Goal: Entertainment & Leisure: Consume media (video, audio)

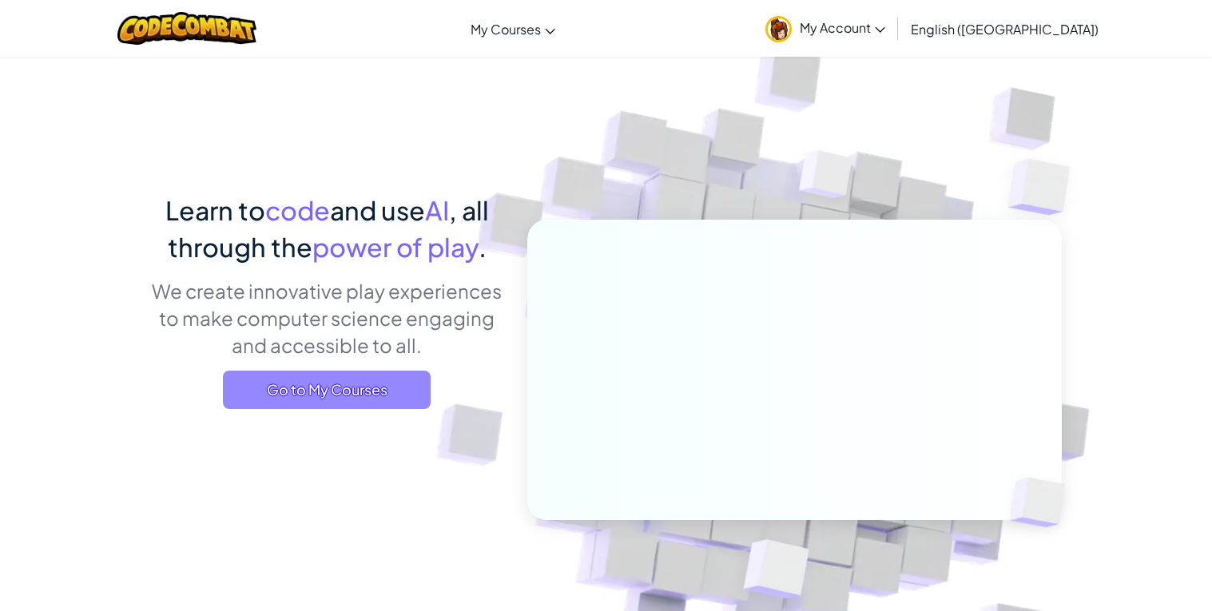
click at [305, 379] on span "Go to My Courses" at bounding box center [327, 390] width 208 height 38
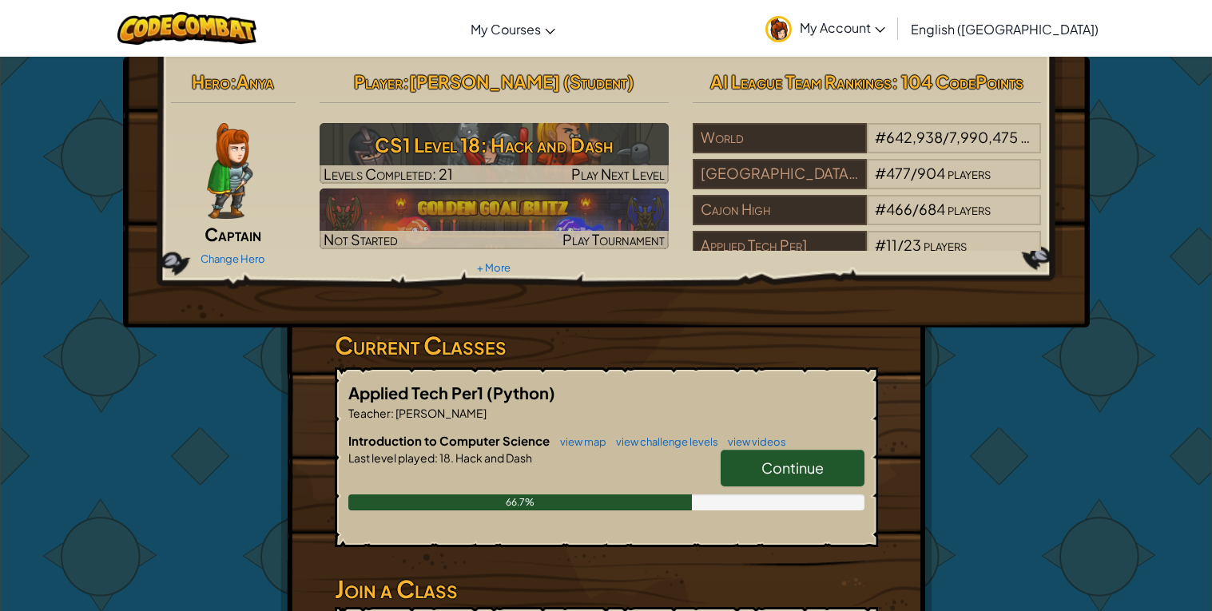
click at [823, 471] on span "Continue" at bounding box center [792, 468] width 62 height 18
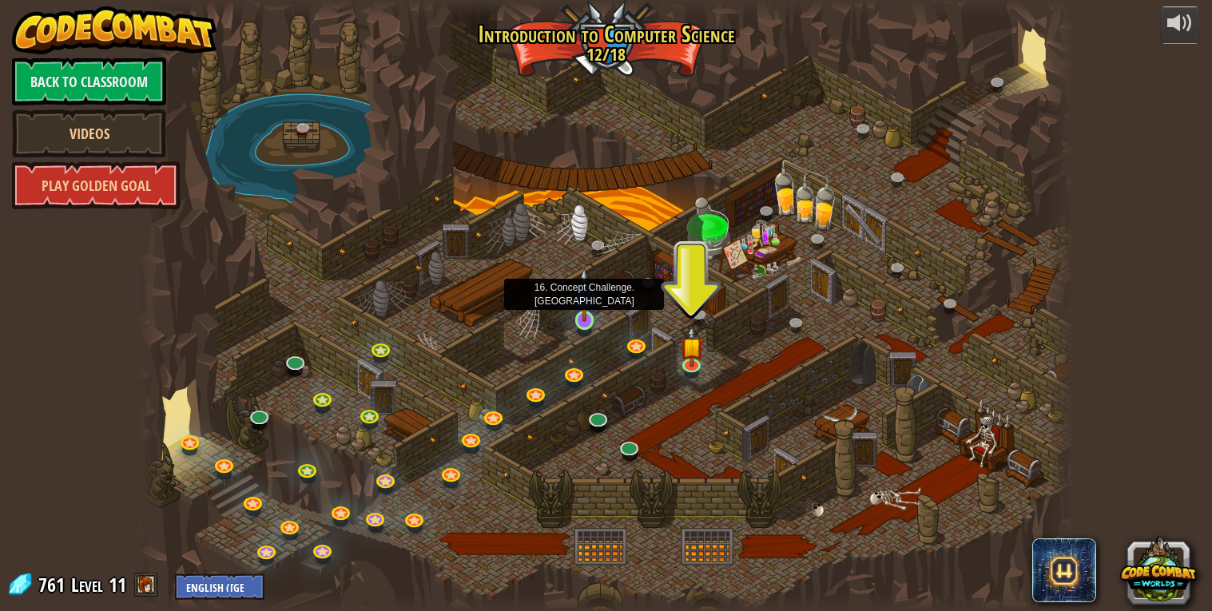
click at [584, 313] on img at bounding box center [585, 295] width 24 height 54
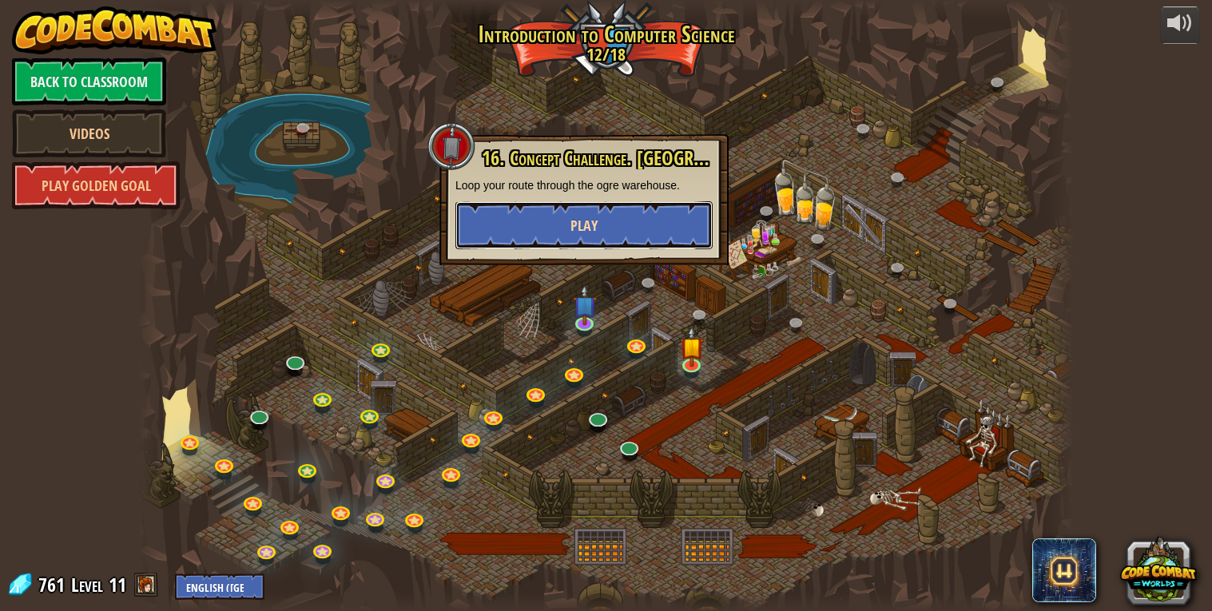
click at [629, 232] on button "Play" at bounding box center [583, 225] width 257 height 48
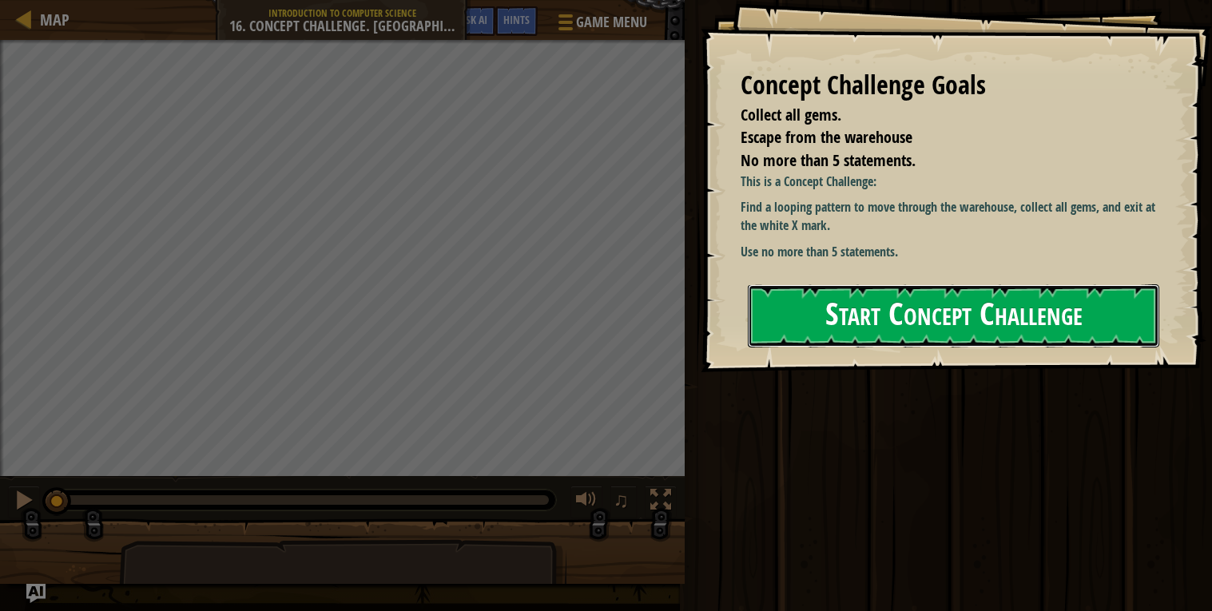
click at [849, 322] on button "Start Concept Challenge" at bounding box center [954, 315] width 412 height 63
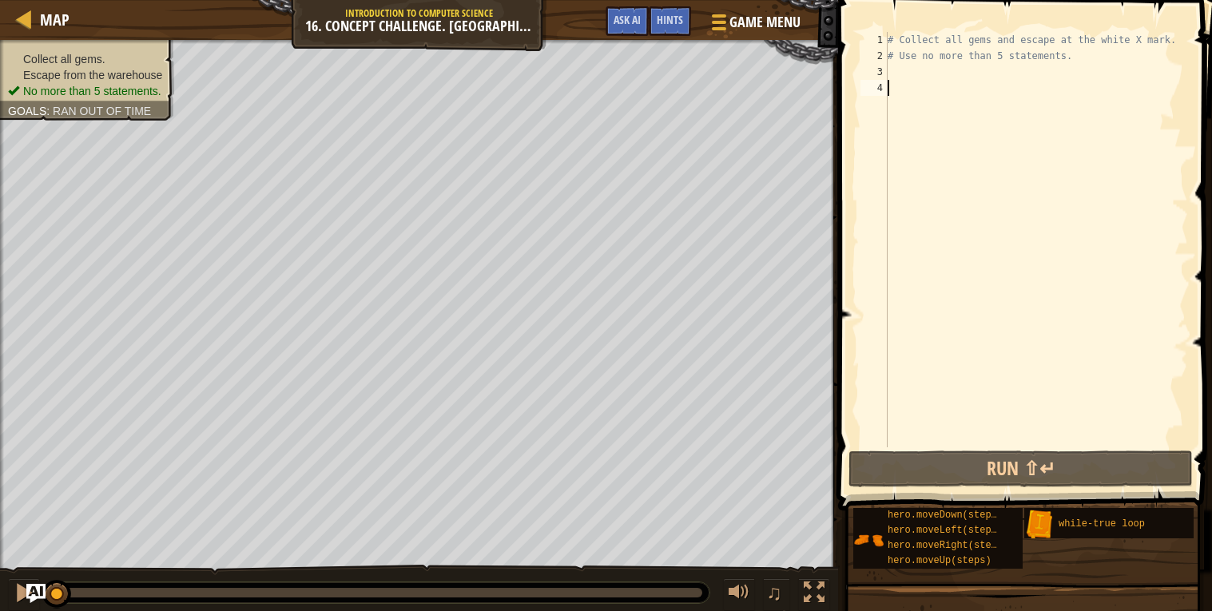
click at [942, 73] on div "# Collect all gems and escape at the white X mark. # Use no more than 5 stateme…" at bounding box center [1037, 255] width 304 height 447
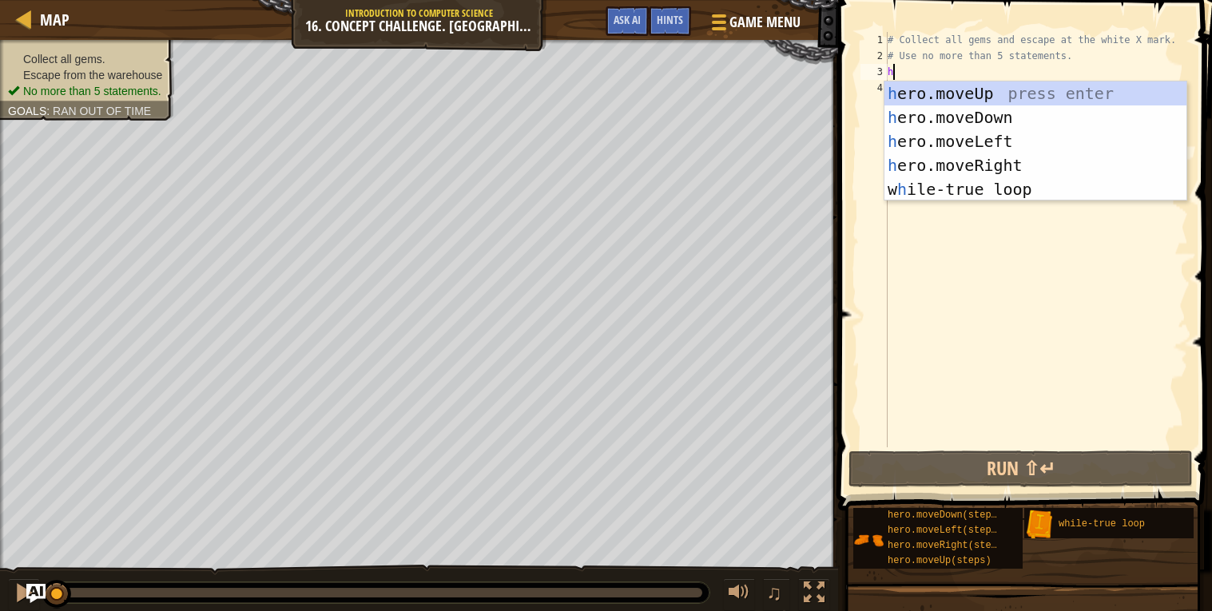
scroll to position [6, 0]
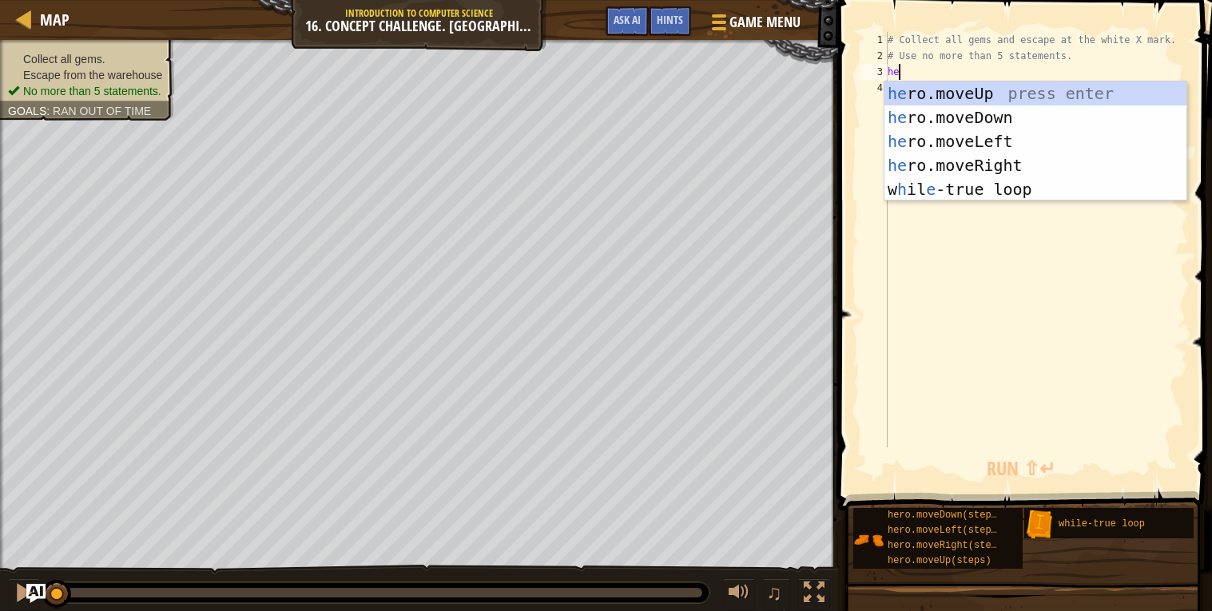
type textarea "hero"
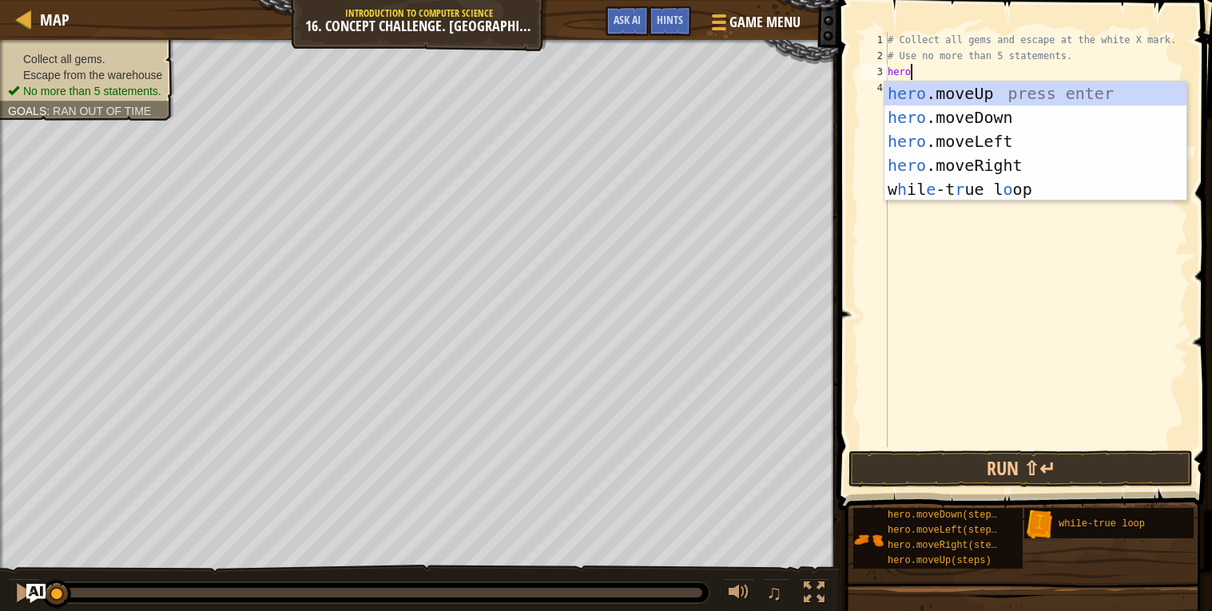
scroll to position [6, 1]
click at [1012, 182] on div "hero .moveUp press enter hero .moveDown press enter hero .moveLeft press enter …" at bounding box center [1036, 166] width 302 height 168
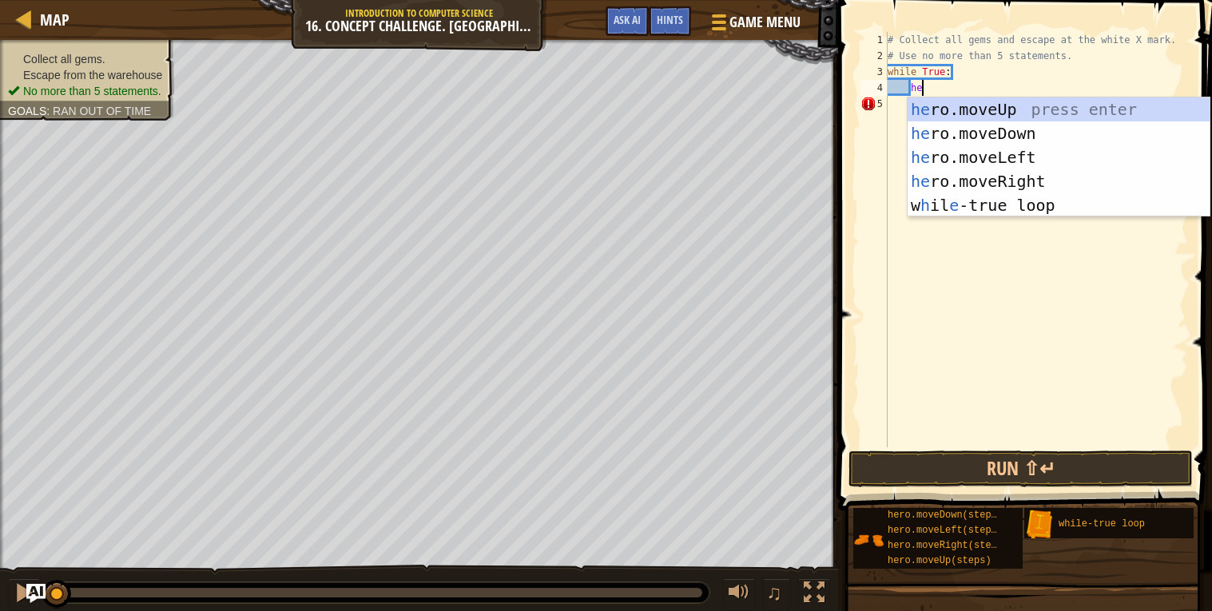
type textarea "hero"
click at [976, 111] on div "hero .moveUp press enter hero .moveDown press enter hero .moveLeft press enter …" at bounding box center [1059, 181] width 302 height 168
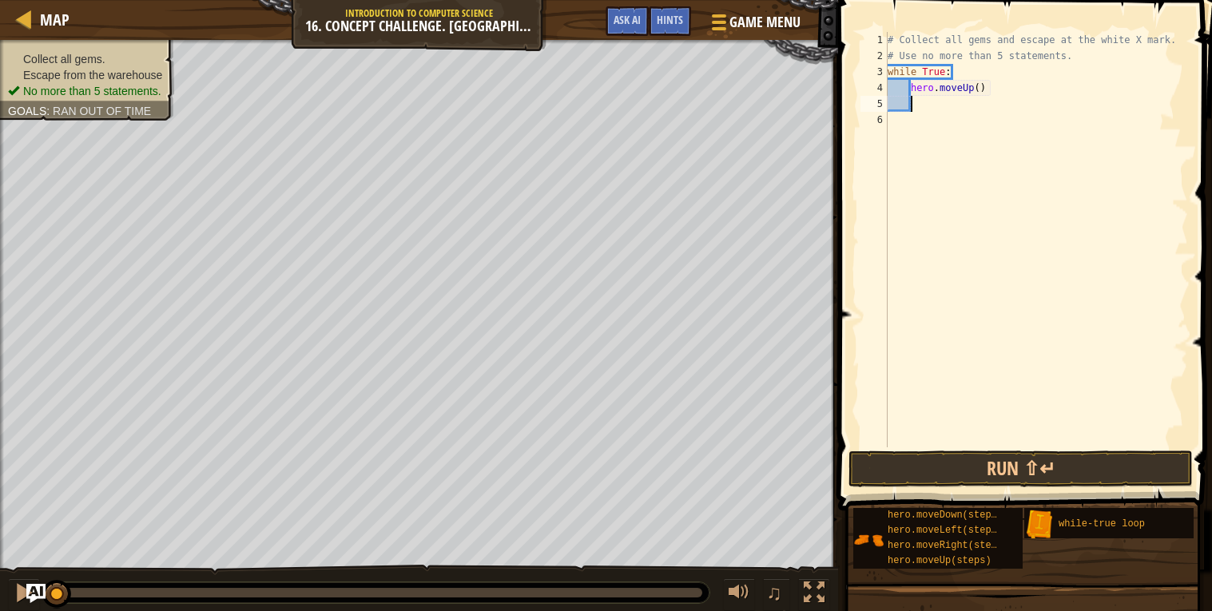
scroll to position [6, 1]
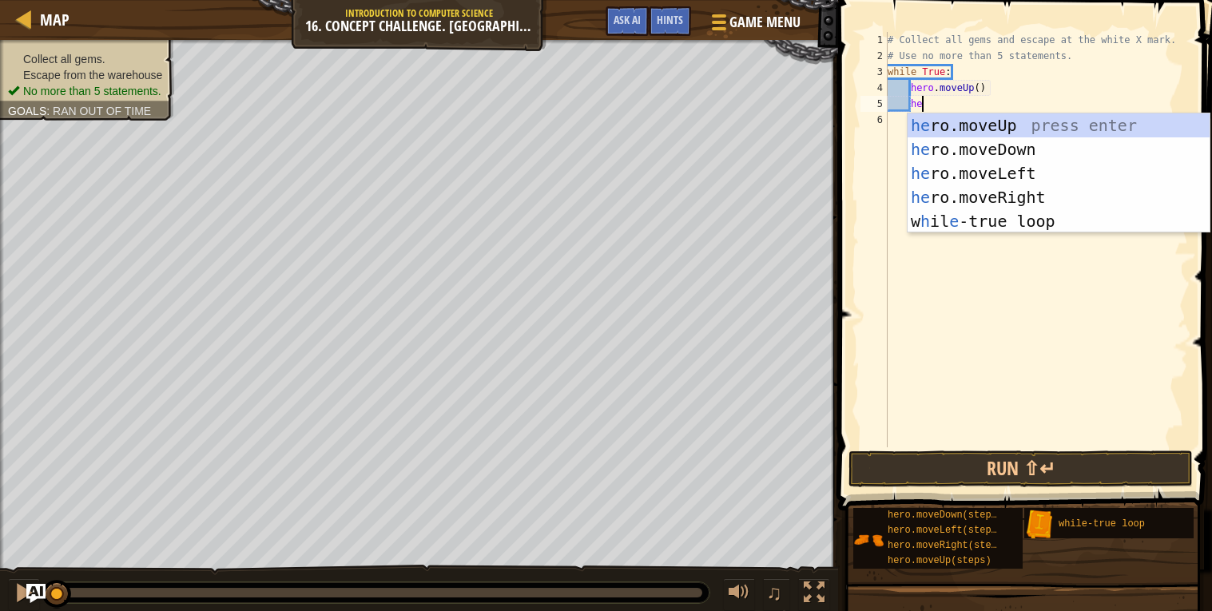
type textarea "hero"
click at [997, 193] on div "hero .moveUp press enter hero .moveDown press enter hero .moveLeft press enter …" at bounding box center [1059, 197] width 302 height 168
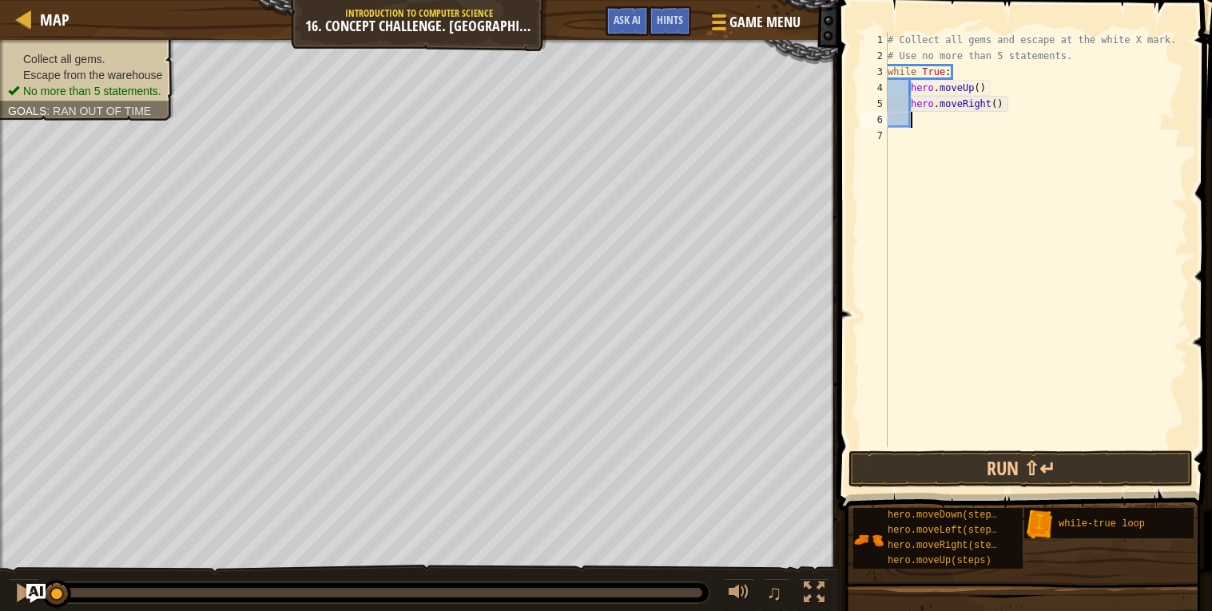
scroll to position [6, 1]
click at [978, 464] on button "Run ⇧↵" at bounding box center [1021, 469] width 344 height 37
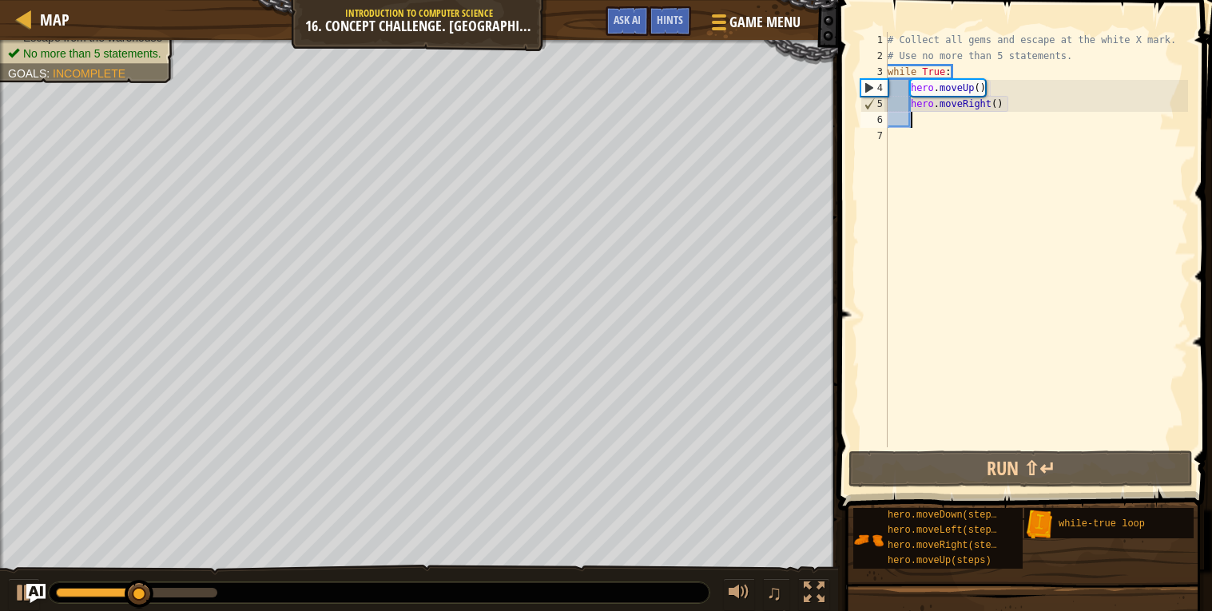
click at [981, 87] on div "# Collect all gems and escape at the white X mark. # Use no more than 5 stateme…" at bounding box center [1037, 255] width 304 height 447
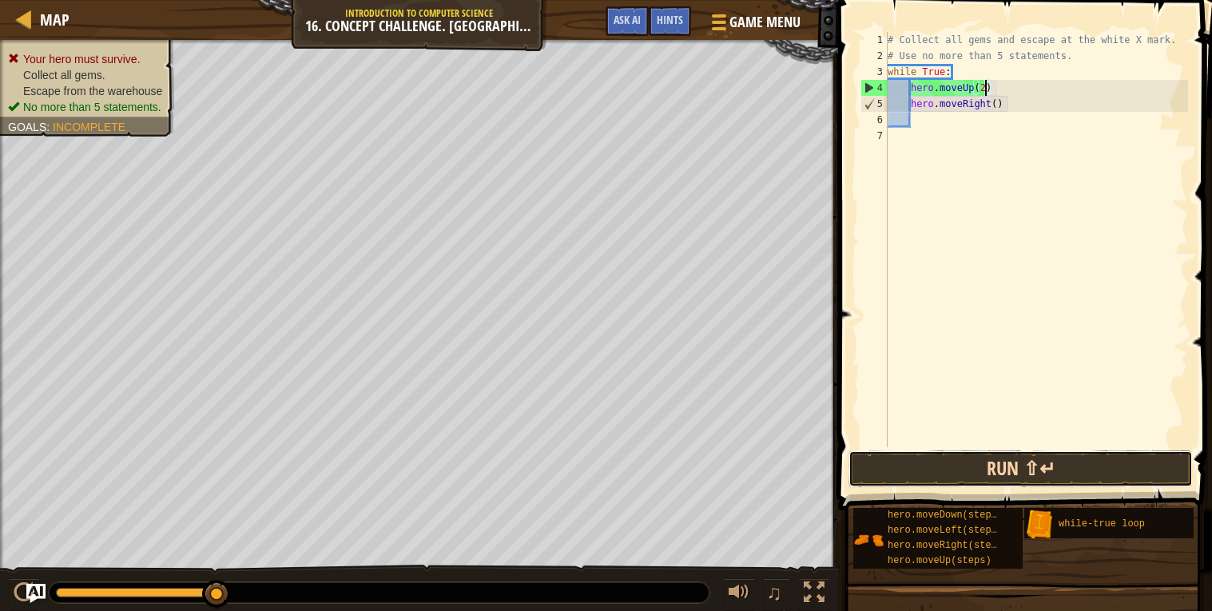
click at [1004, 474] on button "Run ⇧↵" at bounding box center [1021, 469] width 344 height 37
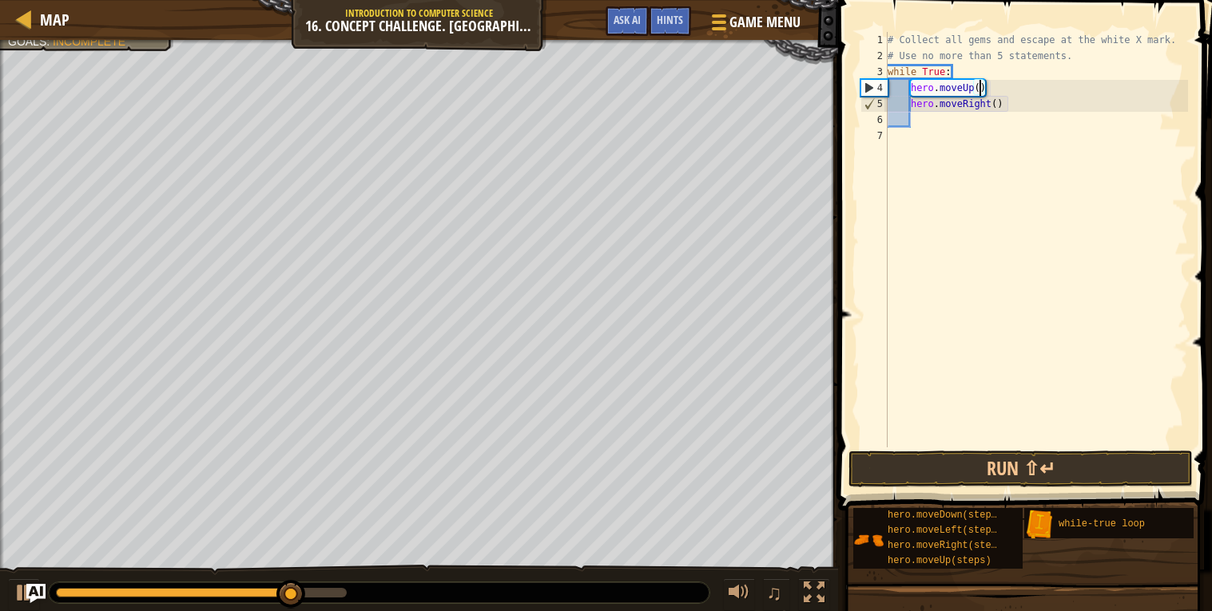
type textarea "hero.moveUp(1)"
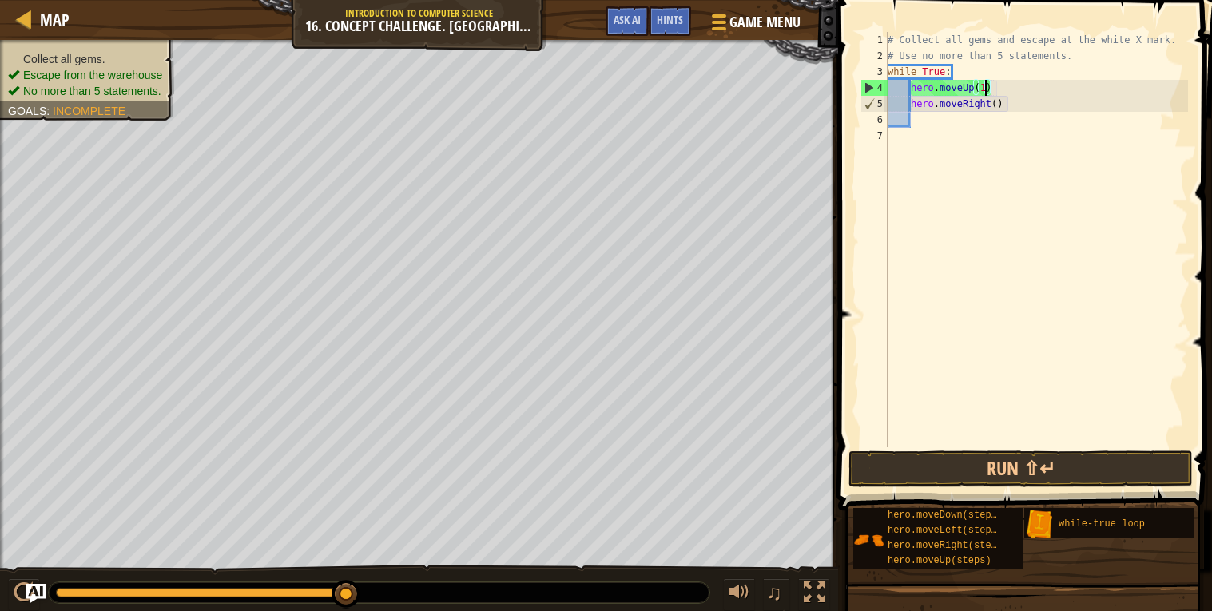
click at [1004, 114] on div "# Collect all gems and escape at the white X mark. # Use no more than 5 stateme…" at bounding box center [1037, 255] width 304 height 447
type textarea "h"
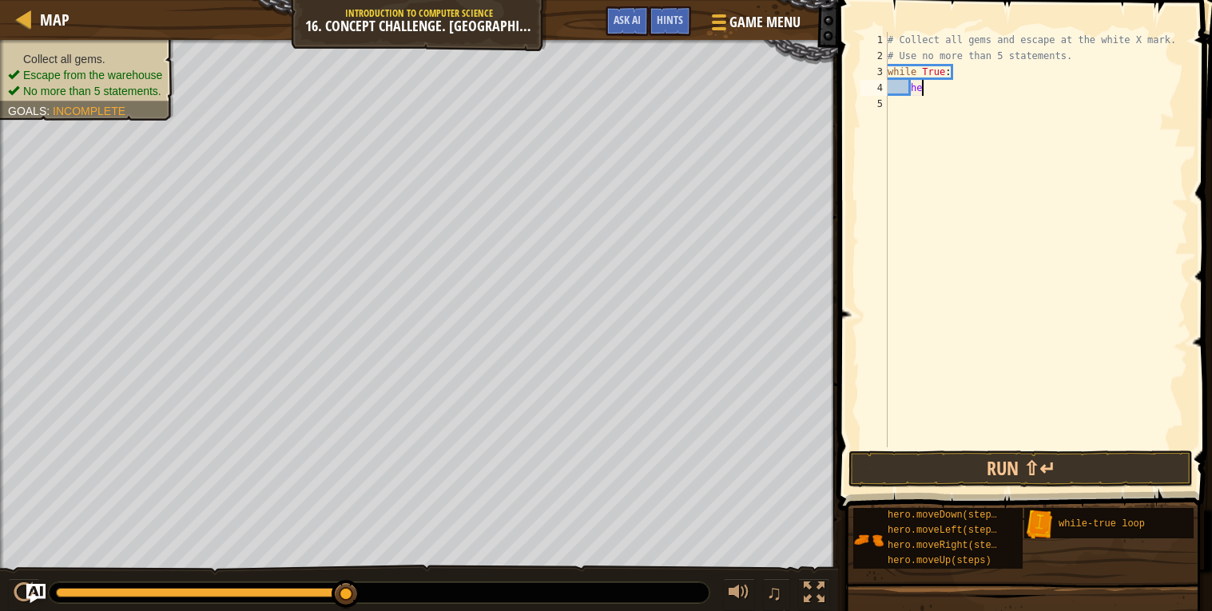
type textarea "h"
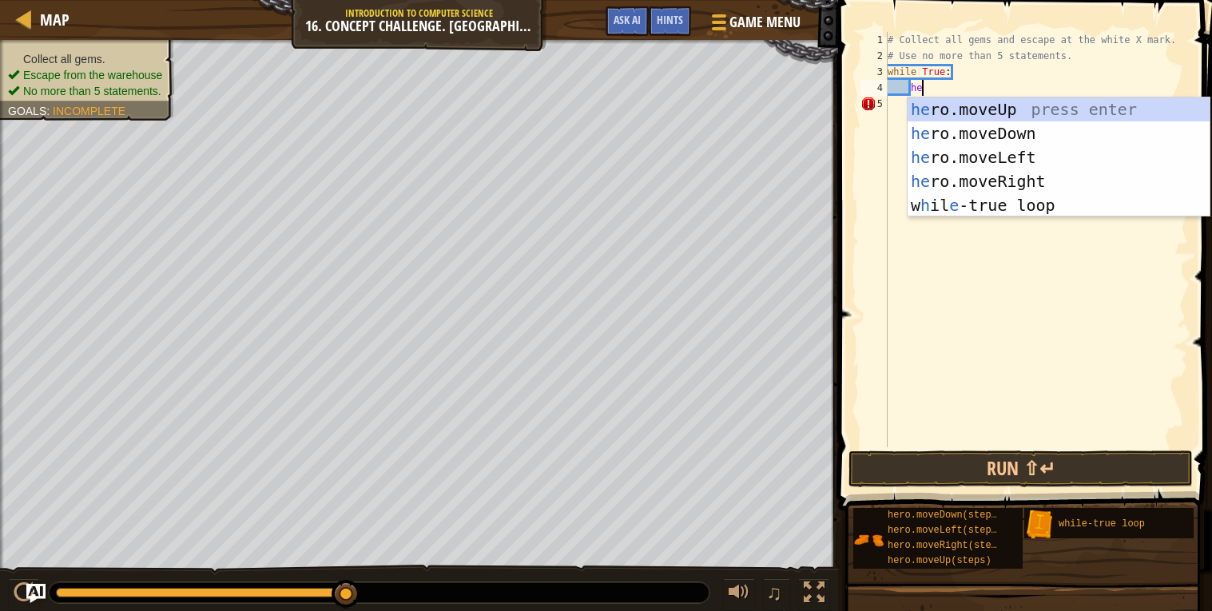
type textarea "h"
type textarea "hero"
click at [1014, 108] on div "hero .moveUp press enter hero .moveDown press enter hero .moveLeft press enter …" at bounding box center [1059, 181] width 302 height 168
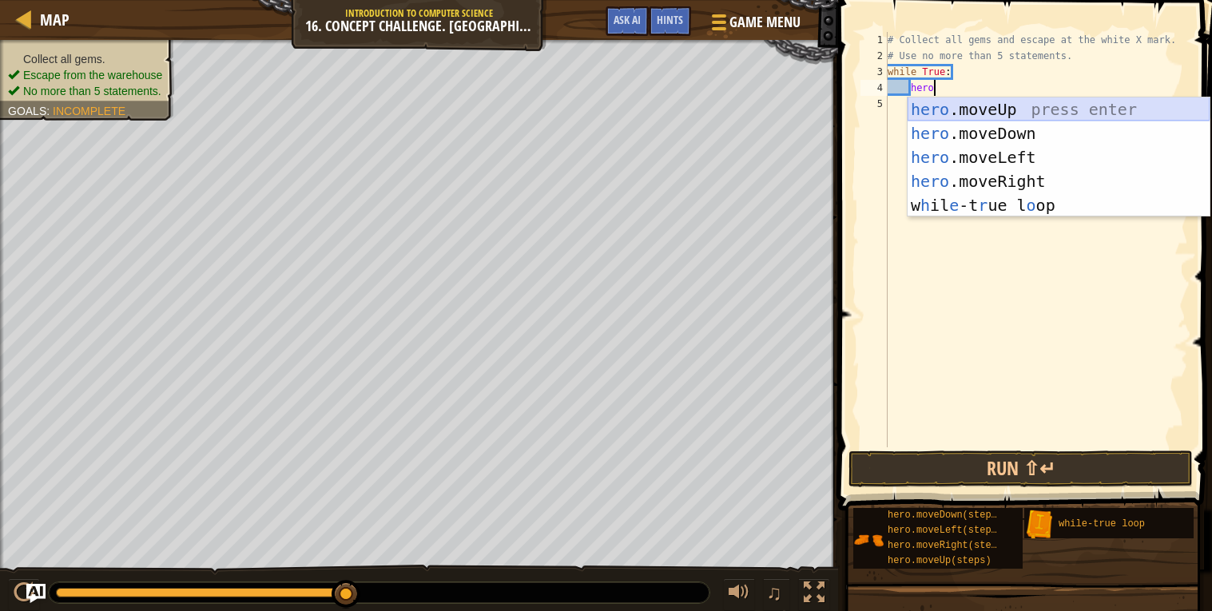
scroll to position [6, 1]
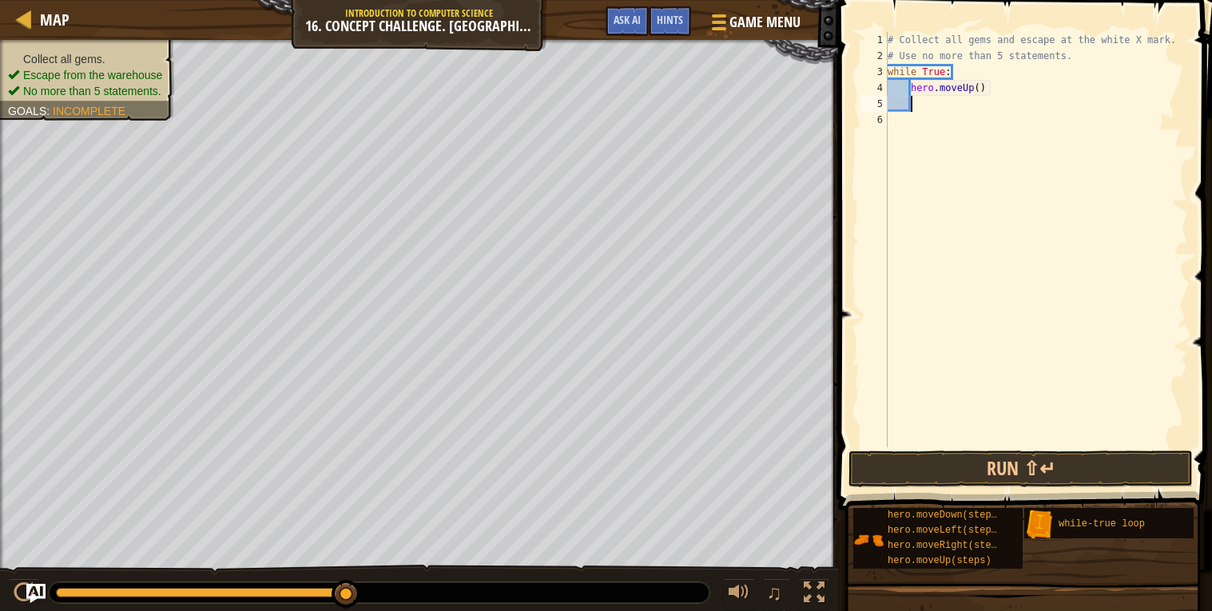
click at [978, 90] on div "# Collect all gems and escape at the white X mark. # Use no more than 5 stateme…" at bounding box center [1037, 255] width 304 height 447
type textarea "hero.moveUp(2)"
click at [968, 103] on div "# Collect all gems and escape at the white X mark. # Use no more than 5 stateme…" at bounding box center [1037, 255] width 304 height 447
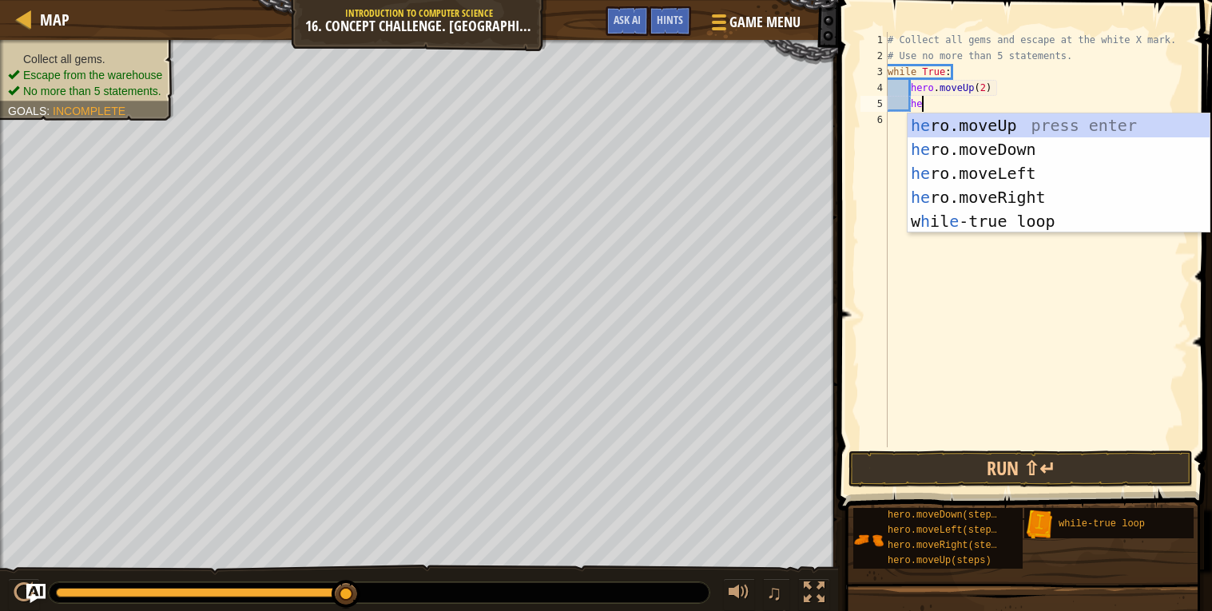
type textarea "her"
click at [1024, 192] on div "her o.moveUp press enter her o.moveDown press enter her o.moveLeft press enter …" at bounding box center [1059, 197] width 302 height 168
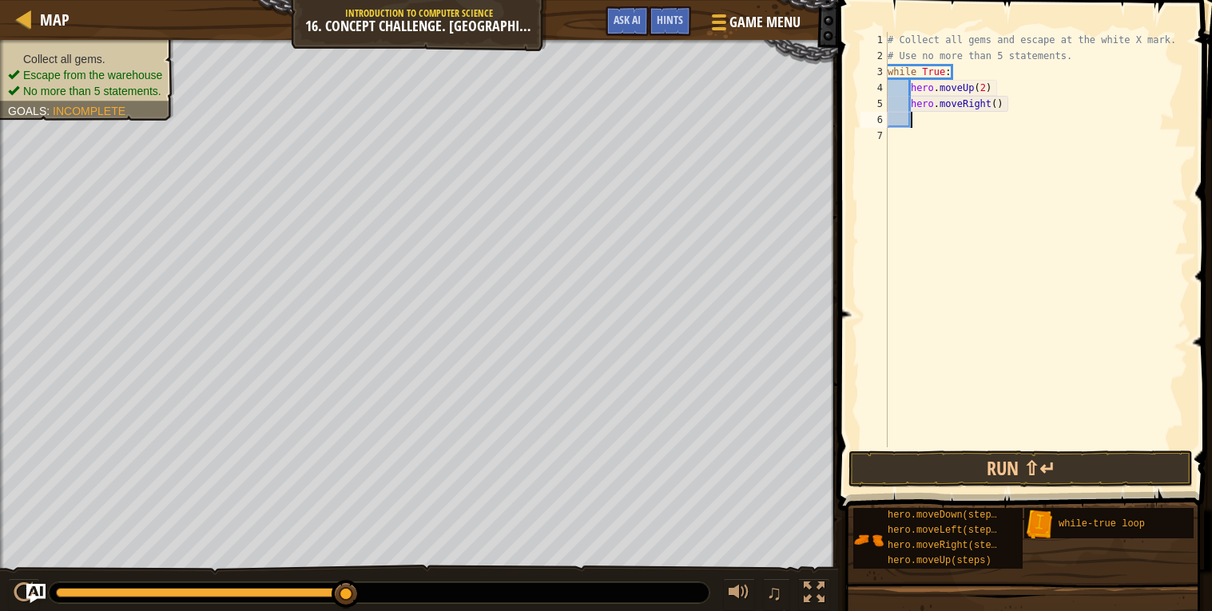
scroll to position [6, 1]
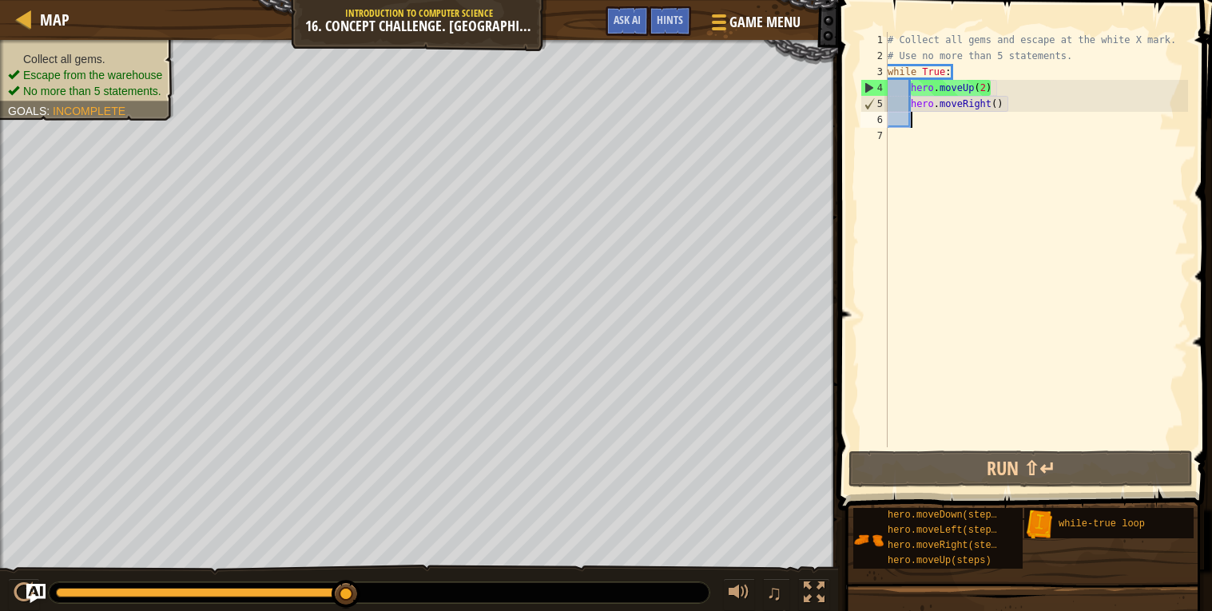
click at [996, 105] on div "# Collect all gems and escape at the white X mark. # Use no more than 5 stateme…" at bounding box center [1037, 255] width 304 height 447
type textarea "hero.moveRight()"
click at [997, 127] on div "# Collect all gems and escape at the white X mark. # Use no more than 5 stateme…" at bounding box center [1037, 255] width 304 height 447
click at [996, 141] on div "# Collect all gems and escape at the white X mark. # Use no more than 5 stateme…" at bounding box center [1037, 255] width 304 height 447
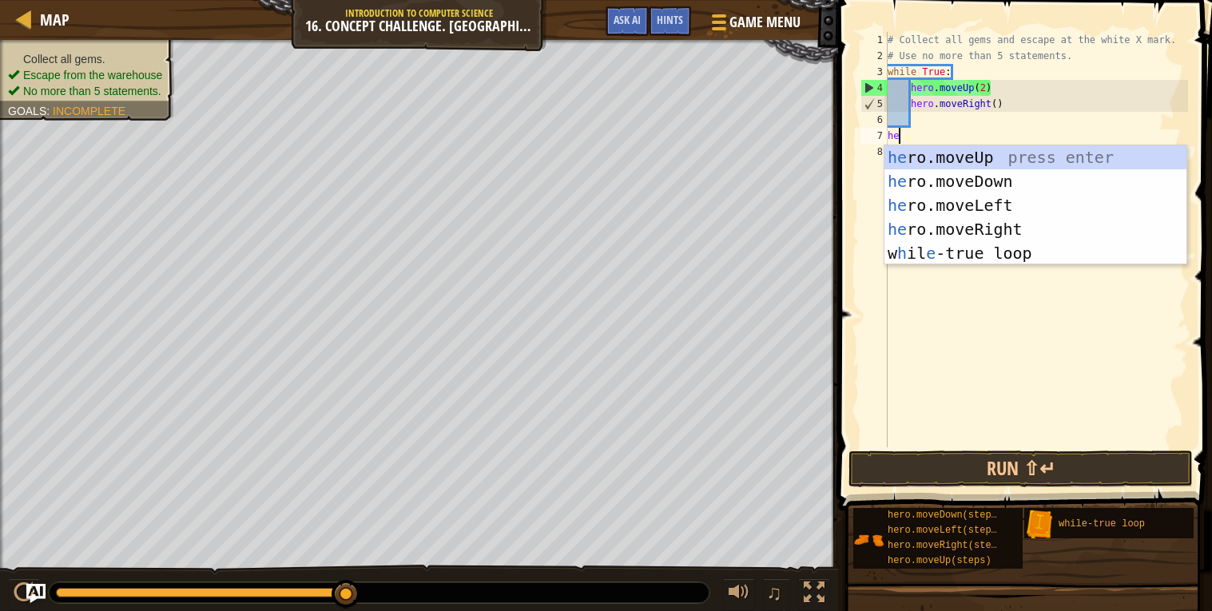
type textarea "her"
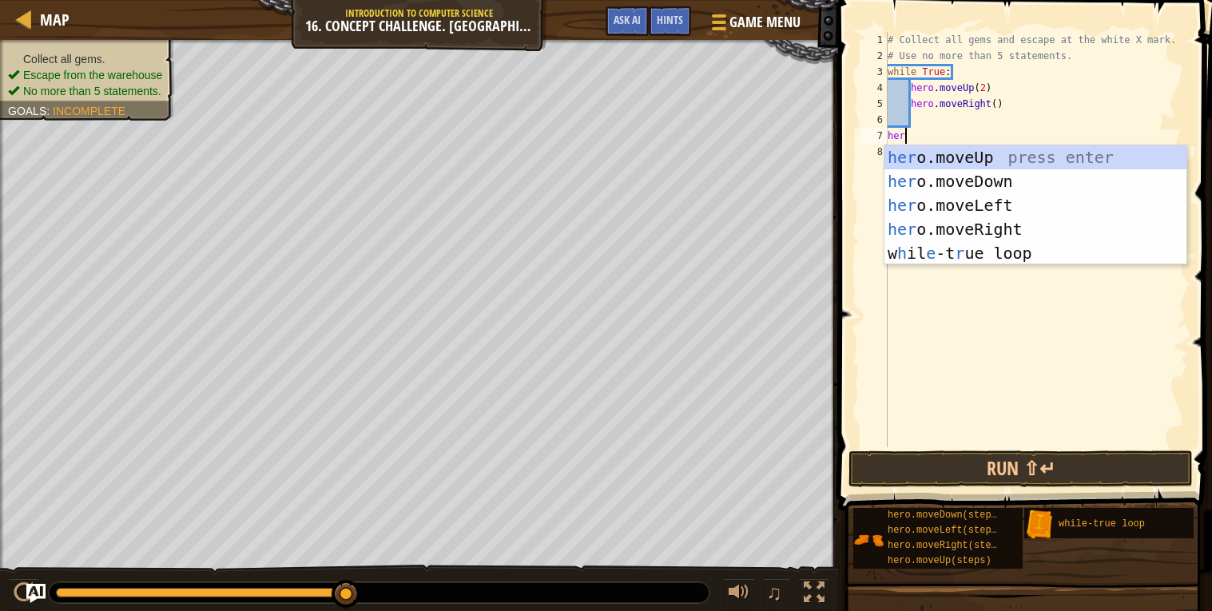
click at [1019, 293] on div "# Collect all gems and escape at the white X mark. # Use no more than 5 stateme…" at bounding box center [1037, 255] width 304 height 447
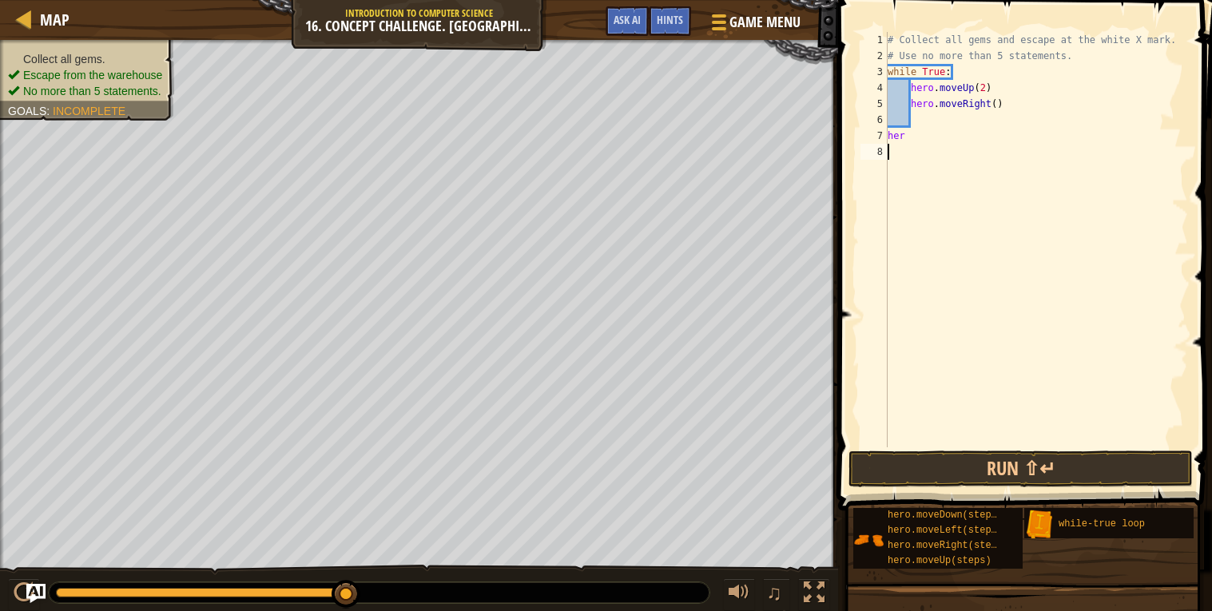
click at [927, 132] on div "# Collect all gems and escape at the white X mark. # Use no more than 5 stateme…" at bounding box center [1037, 255] width 304 height 447
type textarea "hero"
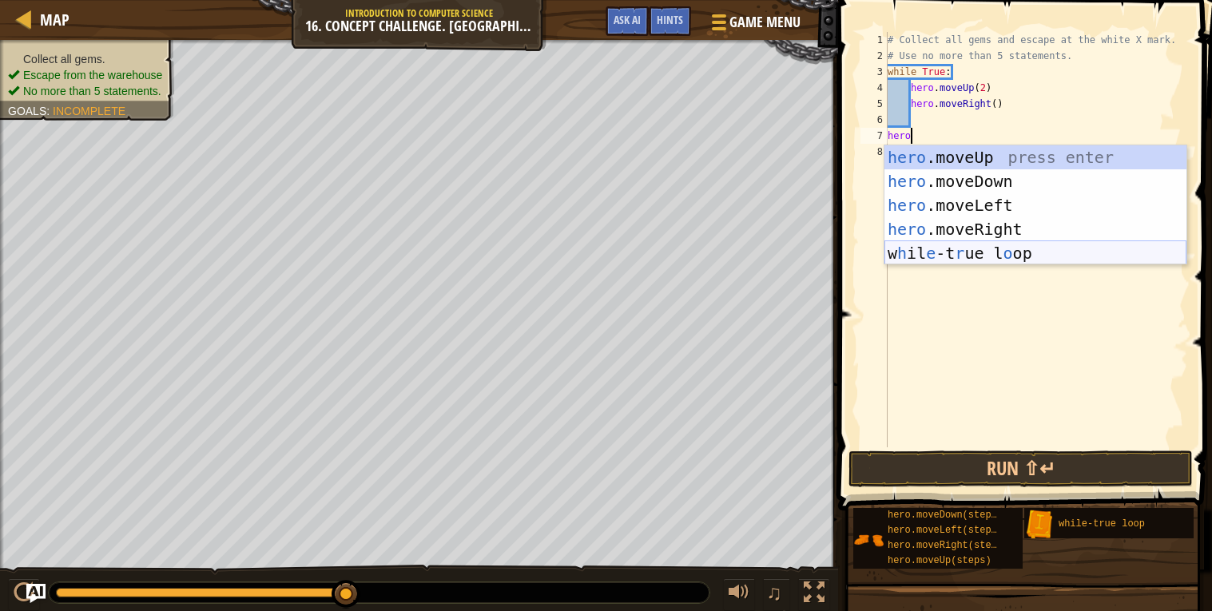
click at [929, 260] on div "hero .moveUp press enter hero .moveDown press enter hero .moveLeft press enter …" at bounding box center [1036, 229] width 302 height 168
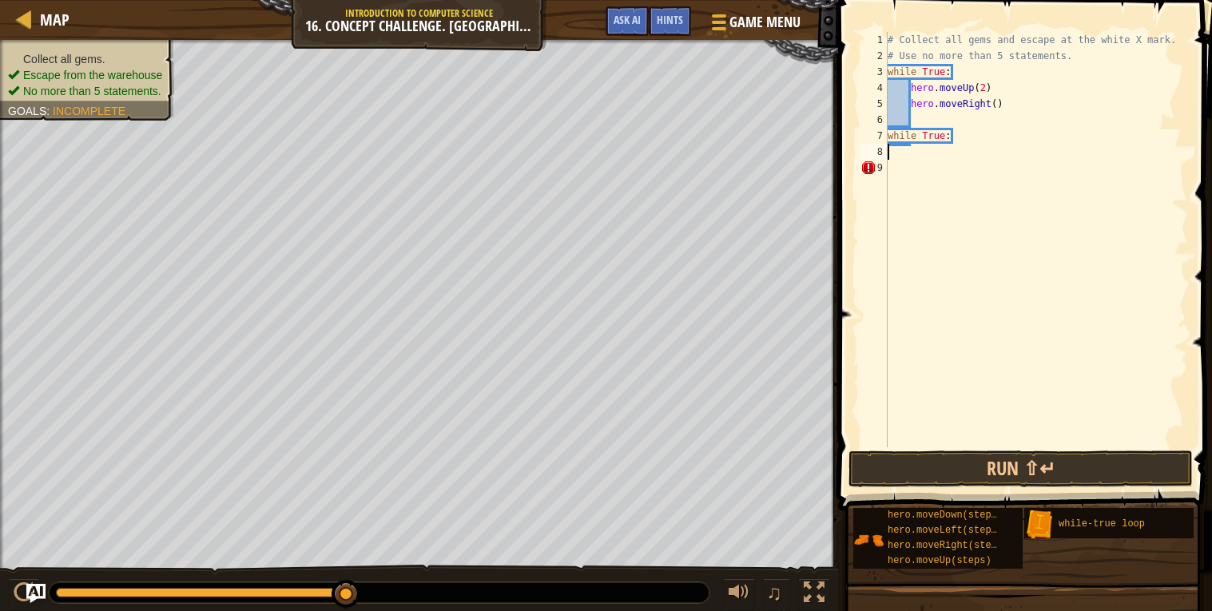
scroll to position [6, 0]
type textarea "w"
click at [1034, 462] on button "Run ⇧↵" at bounding box center [1021, 469] width 344 height 37
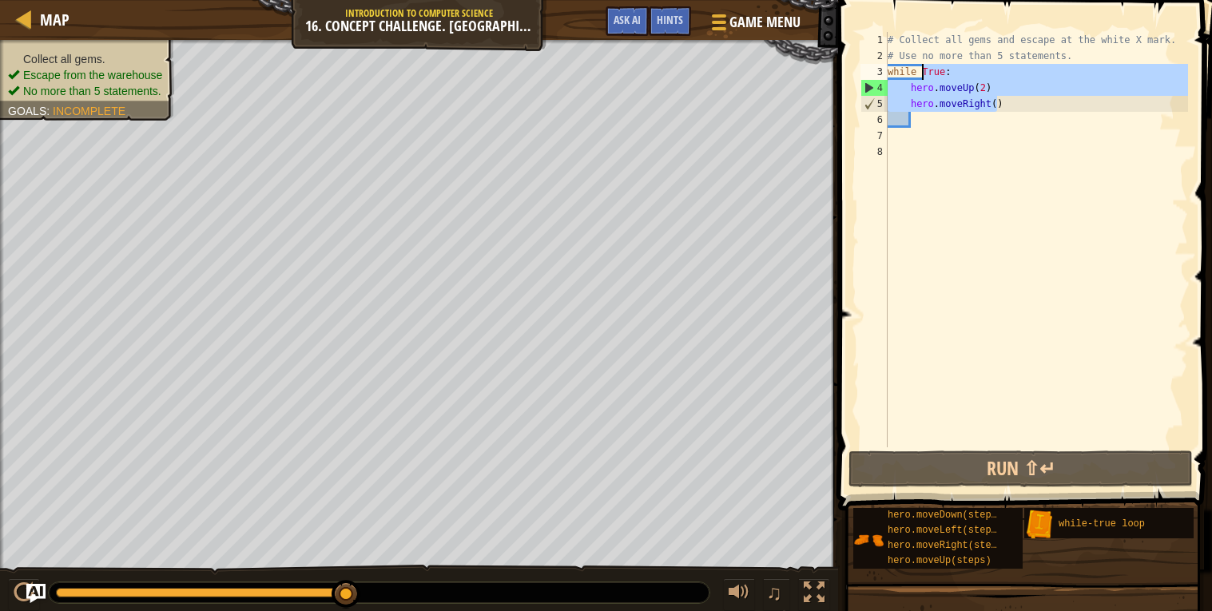
drag, startPoint x: 998, startPoint y: 105, endPoint x: 919, endPoint y: 78, distance: 83.6
click at [919, 78] on div "# Collect all gems and escape at the white X mark. # Use no more than 5 stateme…" at bounding box center [1037, 255] width 304 height 447
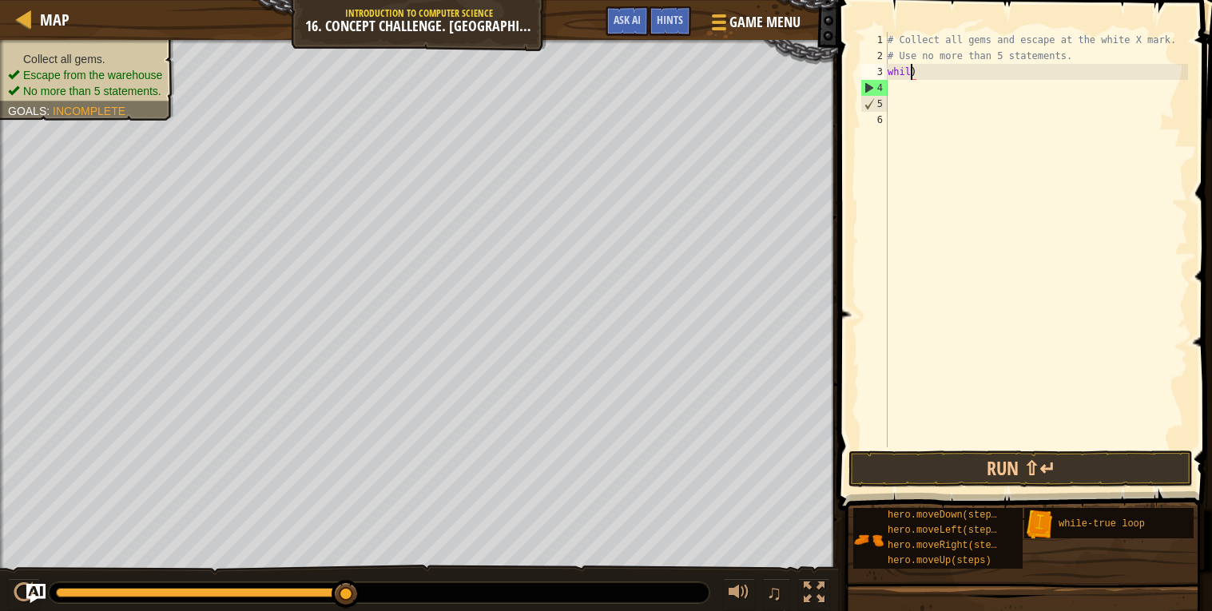
type textarea "whi)"
type textarea "w"
type textarea "# Use no more than 5 statements"
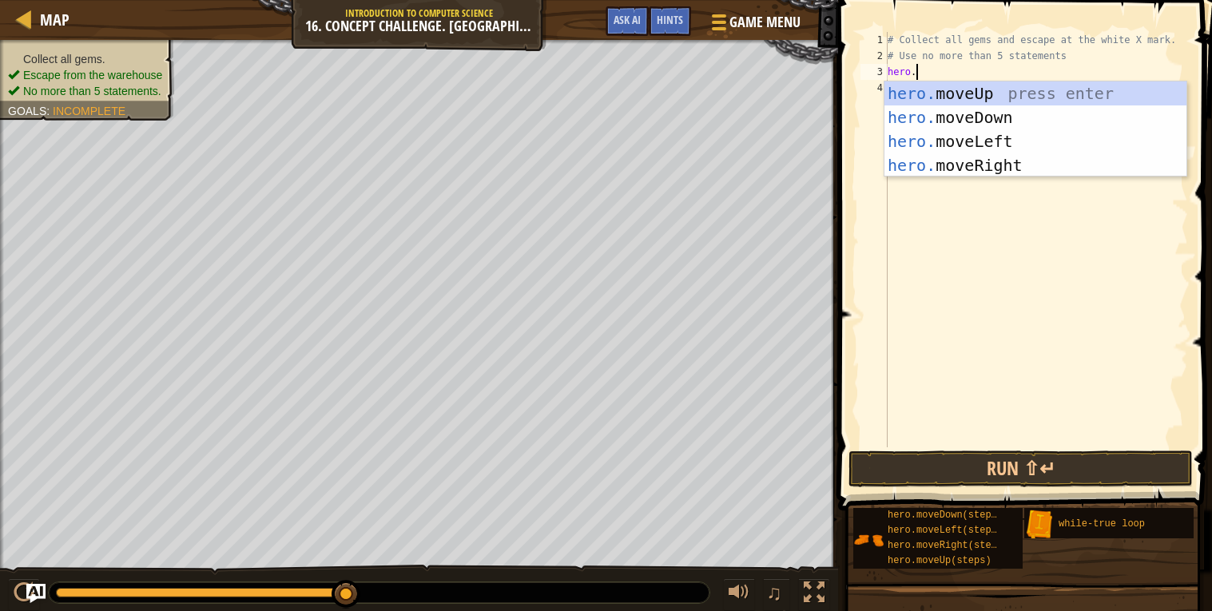
scroll to position [6, 2]
type textarea "hero.m"
click at [960, 99] on div "hero.m oveUp press enter hero.m oveDown press enter hero.m oveLeft press enter …" at bounding box center [1036, 154] width 302 height 144
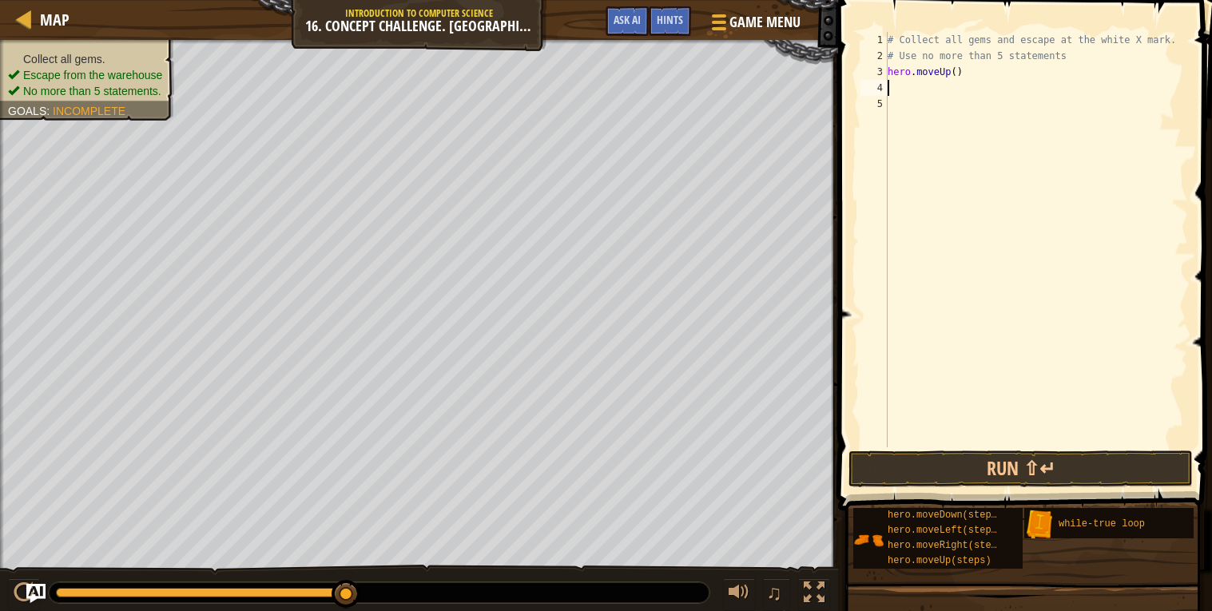
scroll to position [6, 0]
click at [956, 75] on div "# Collect all gems and escape at the white X mark. # Use no more than 5 stateme…" at bounding box center [1037, 255] width 304 height 447
type textarea "hero.moveUp(2)"
click at [975, 98] on div "# Collect all gems and escape at the white X mark. # Use no more than 5 stateme…" at bounding box center [1037, 255] width 304 height 447
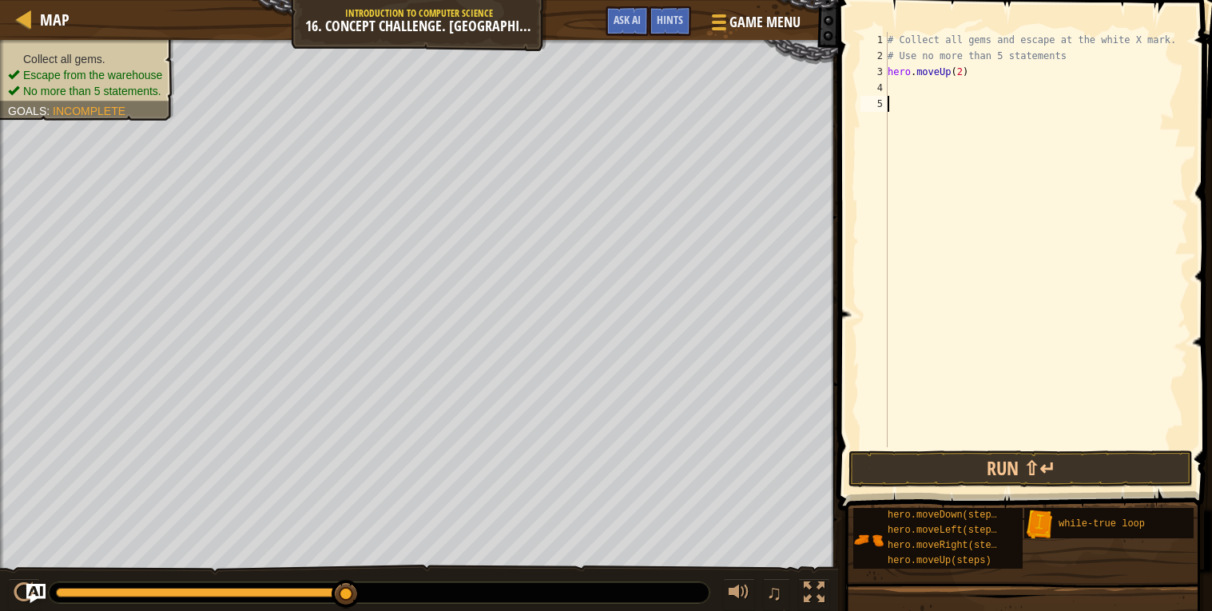
scroll to position [6, 0]
click at [972, 87] on div "# Collect all gems and escape at the white X mark. # Use no more than 5 stateme…" at bounding box center [1037, 255] width 304 height 447
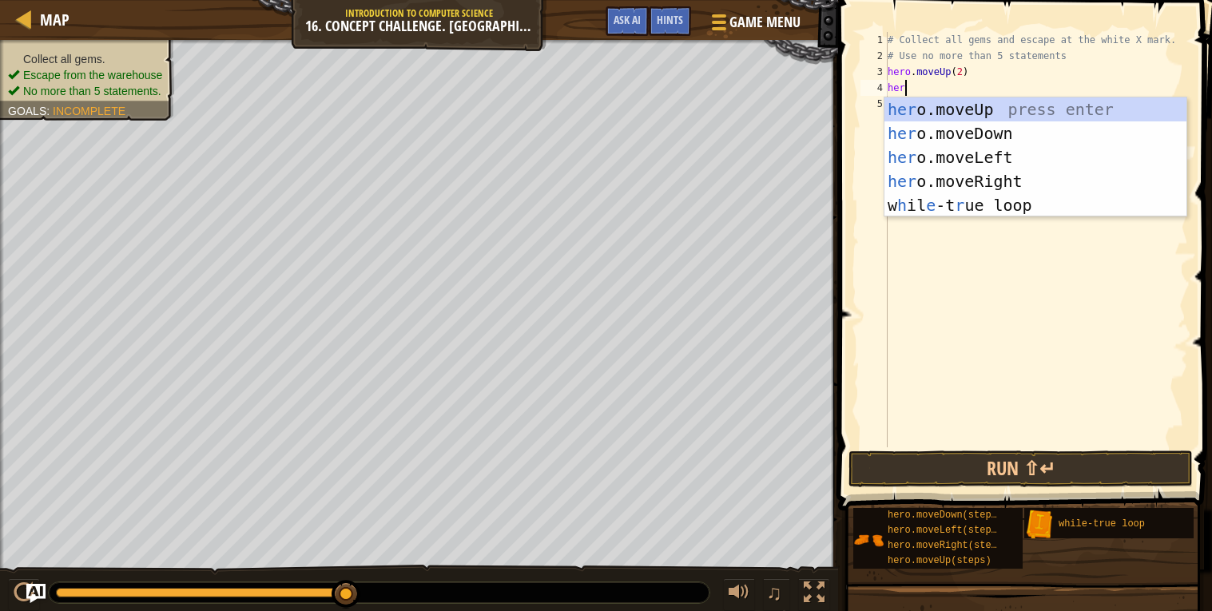
type textarea "hero"
click at [932, 290] on div "# Collect all gems and escape at the white X mark. # Use no more than 5 stateme…" at bounding box center [1037, 255] width 304 height 447
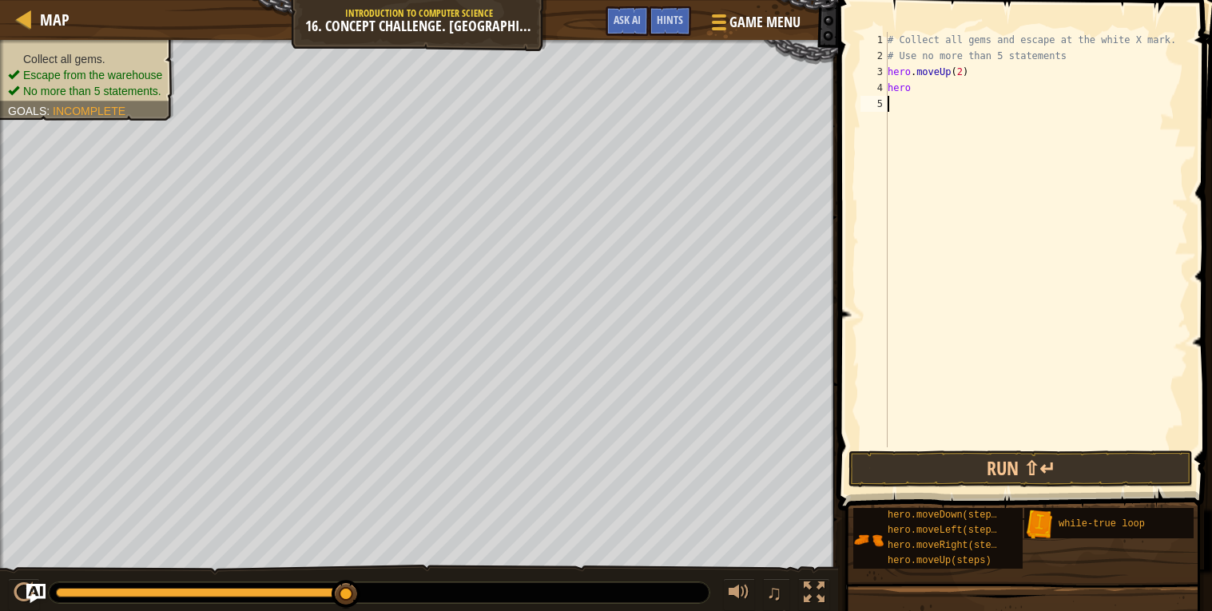
scroll to position [6, 0]
click at [625, 10] on button "Ask AI" at bounding box center [627, 21] width 43 height 30
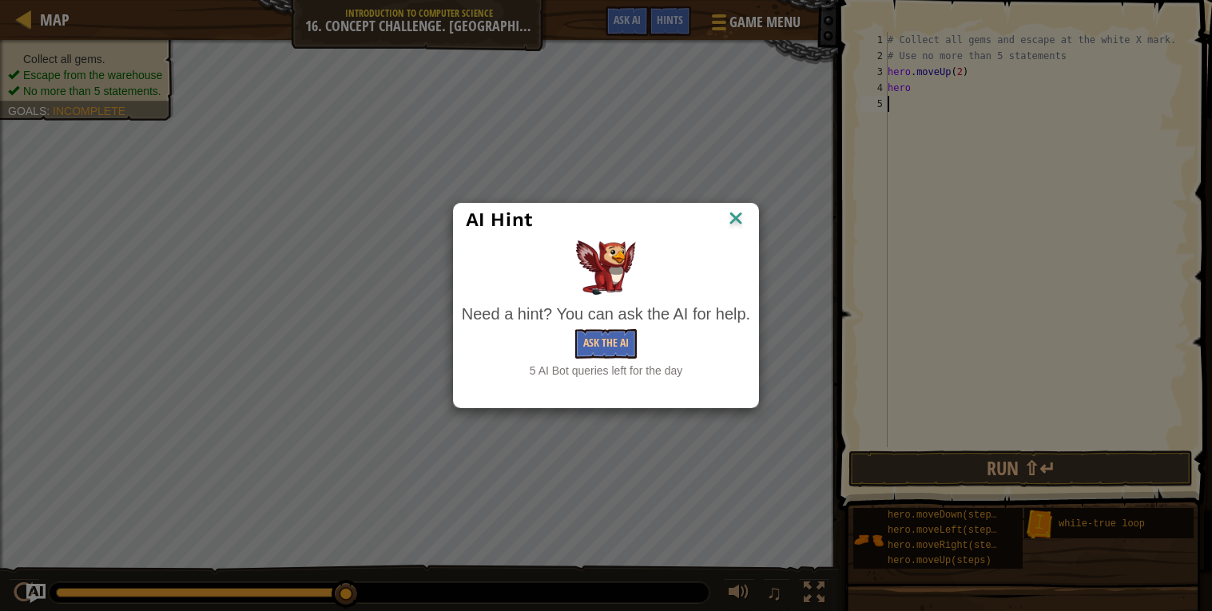
click at [615, 363] on div "5 AI Bot queries left for the day" at bounding box center [606, 371] width 288 height 16
click at [615, 351] on button "Ask the AI" at bounding box center [606, 344] width 62 height 30
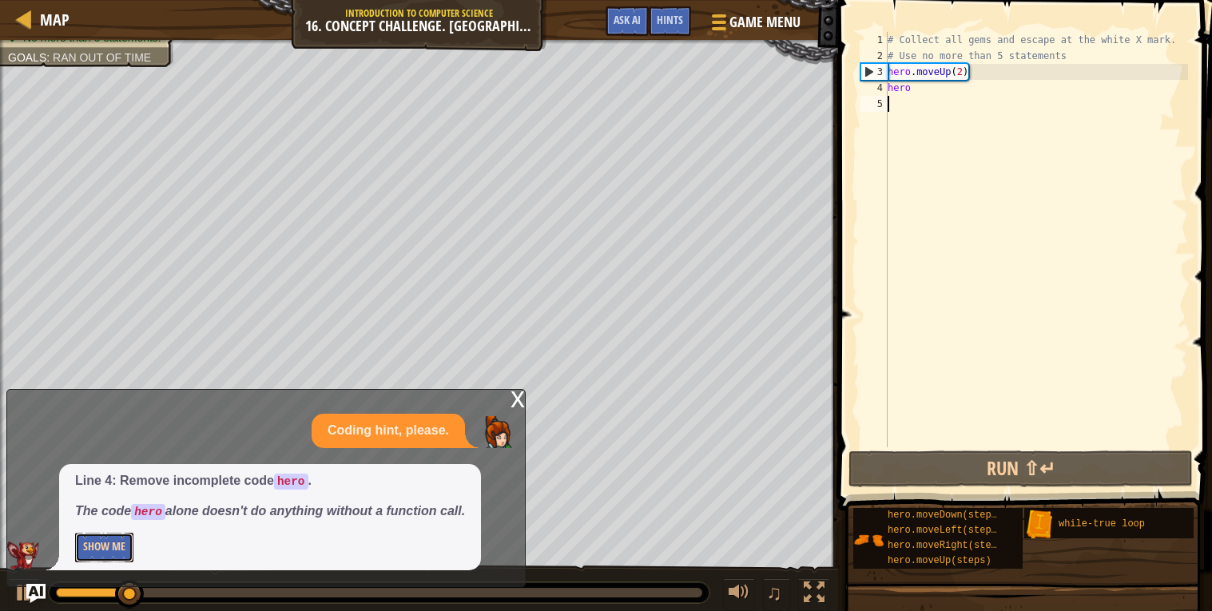
click at [116, 545] on button "Show Me" at bounding box center [104, 548] width 58 height 30
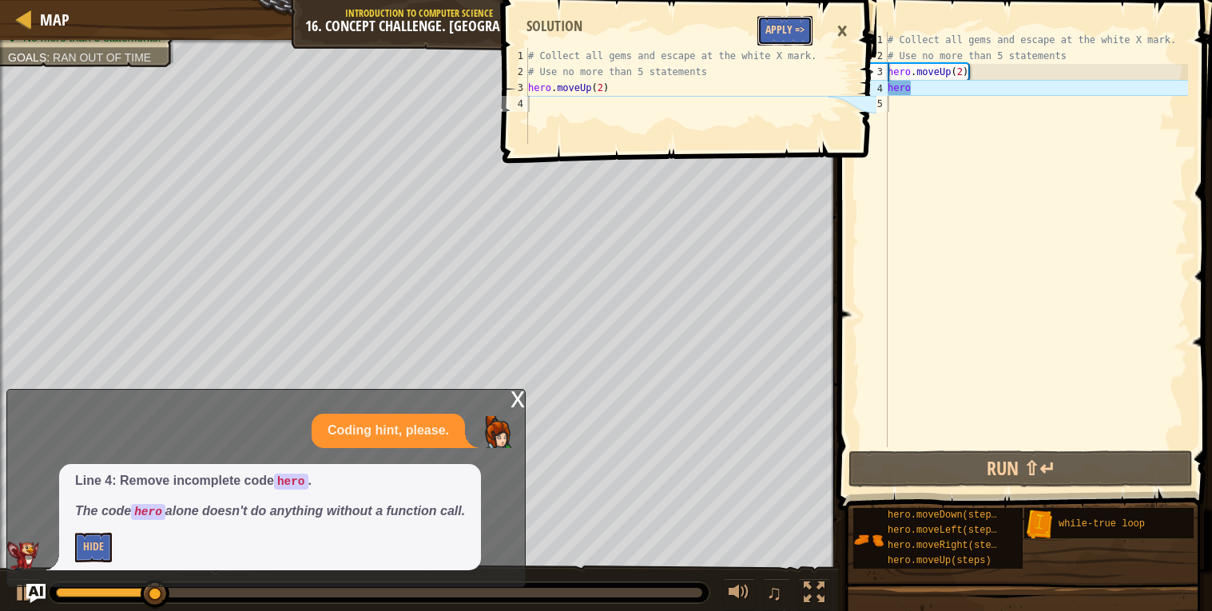
click at [805, 26] on button "Apply =>" at bounding box center [784, 31] width 55 height 30
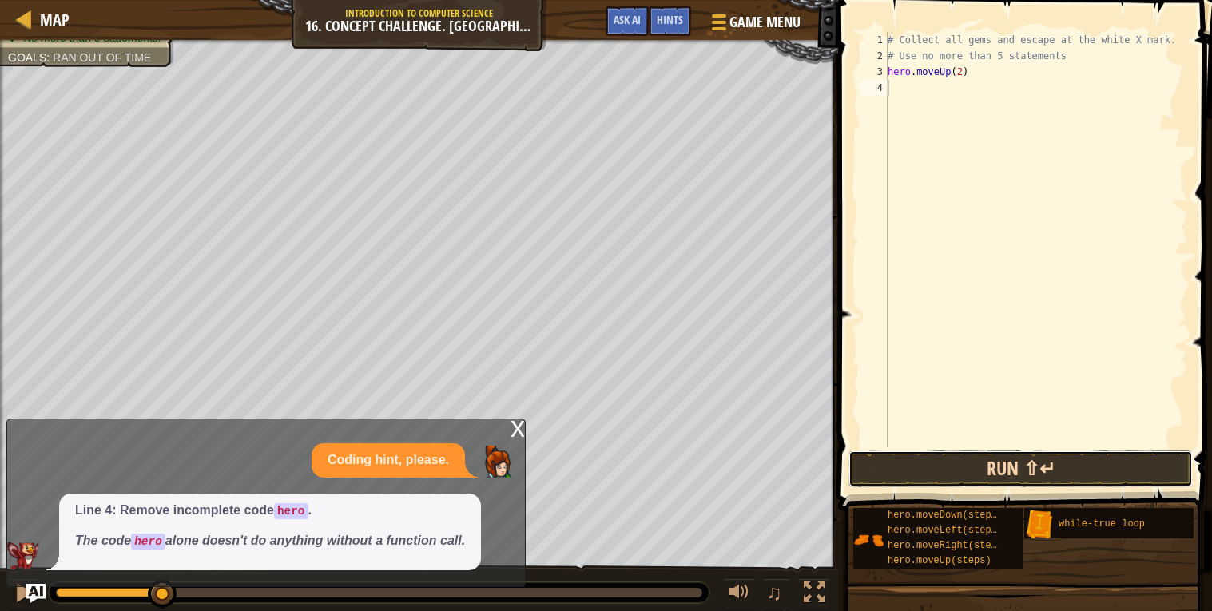
click at [988, 471] on button "Run ⇧↵" at bounding box center [1021, 469] width 344 height 37
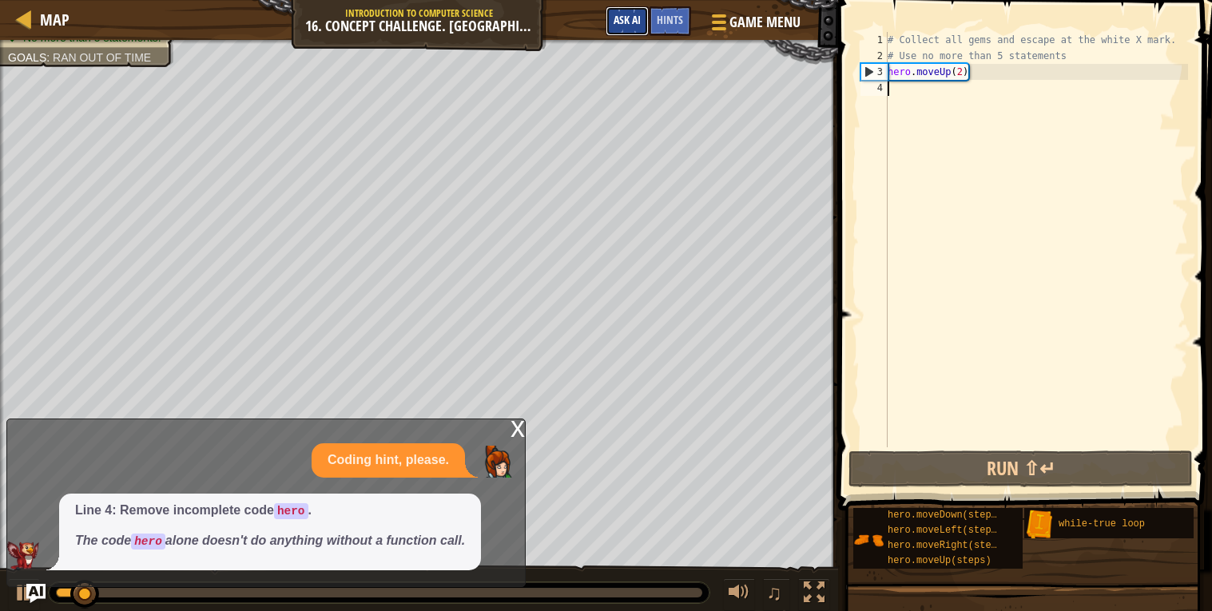
click at [630, 18] on span "Ask AI" at bounding box center [627, 19] width 27 height 15
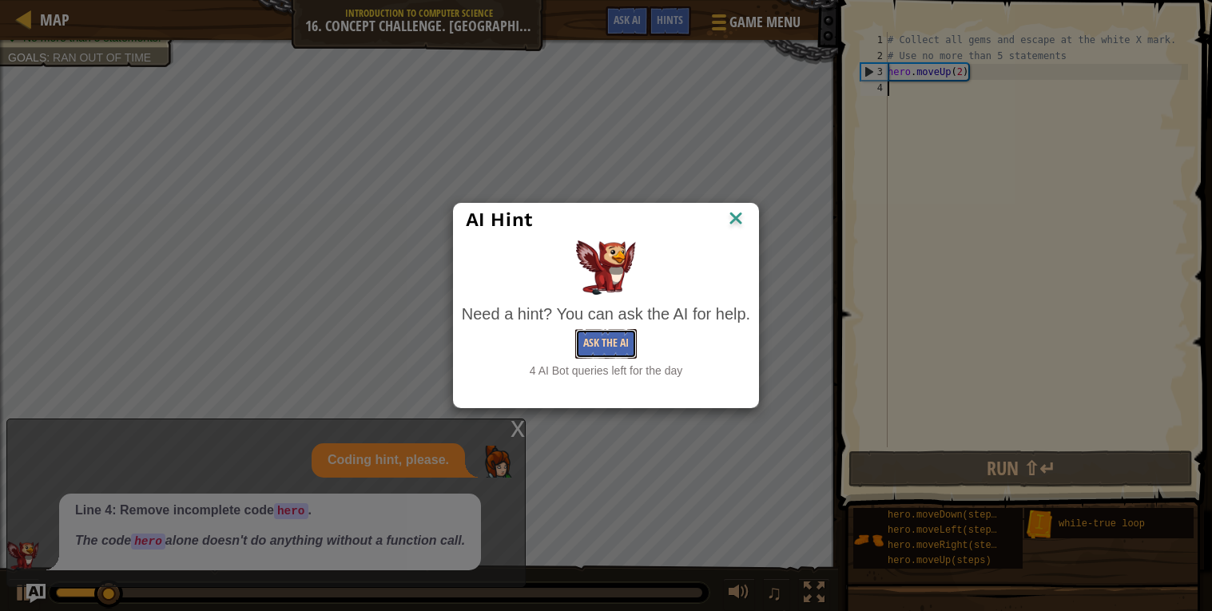
click at [624, 340] on button "Ask the AI" at bounding box center [606, 344] width 62 height 30
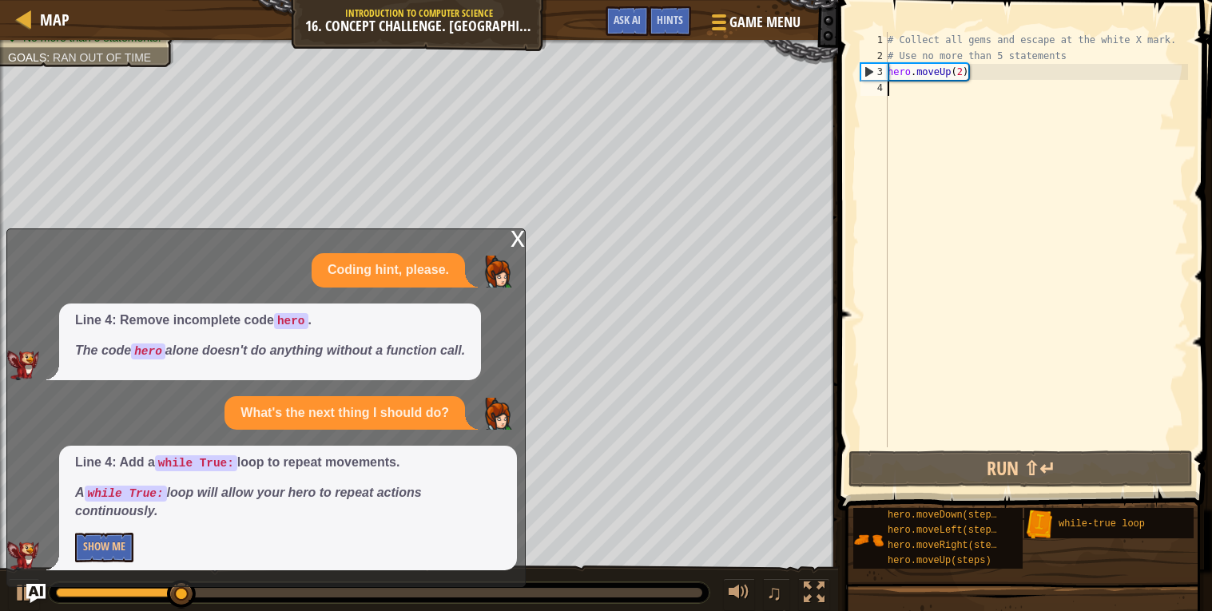
click at [112, 531] on div "Line 4: Add a while True: loop to repeat movements. A while True: loop will all…" at bounding box center [288, 508] width 458 height 125
click at [112, 534] on button "Show Me" at bounding box center [104, 548] width 58 height 30
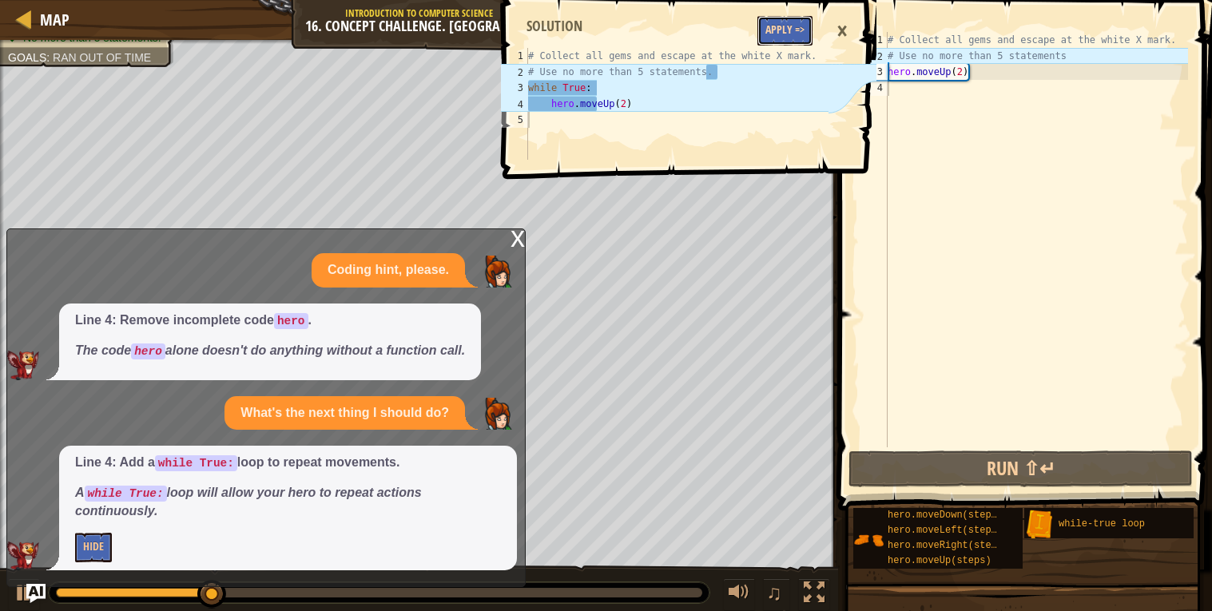
click at [790, 26] on button "Apply =>" at bounding box center [784, 31] width 55 height 30
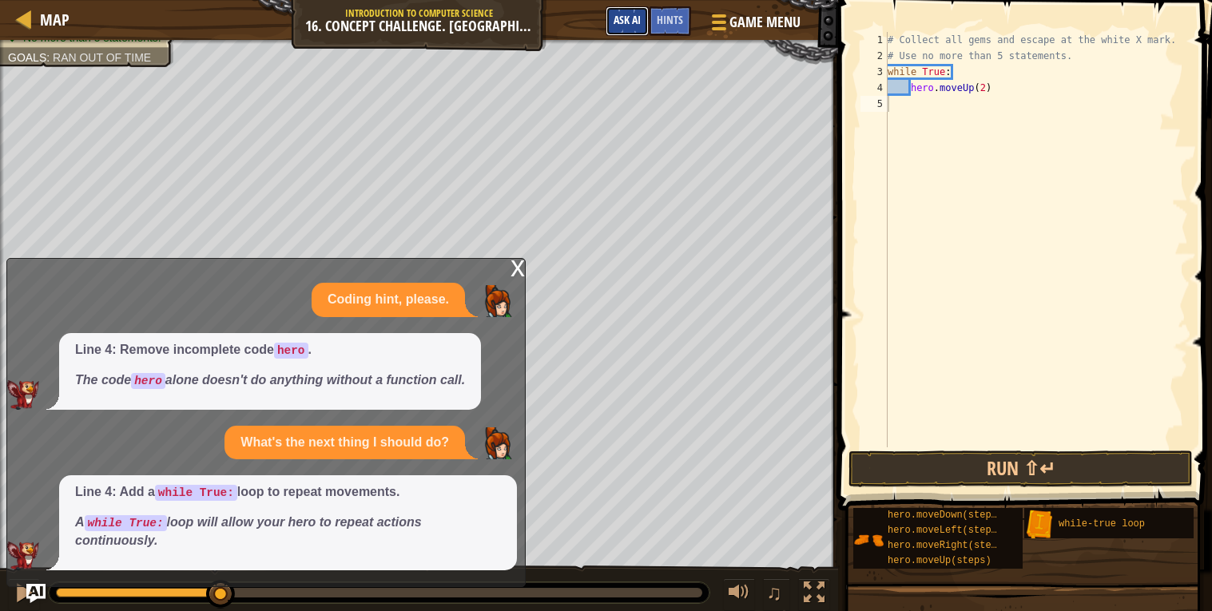
click at [626, 20] on span "Ask AI" at bounding box center [627, 19] width 27 height 15
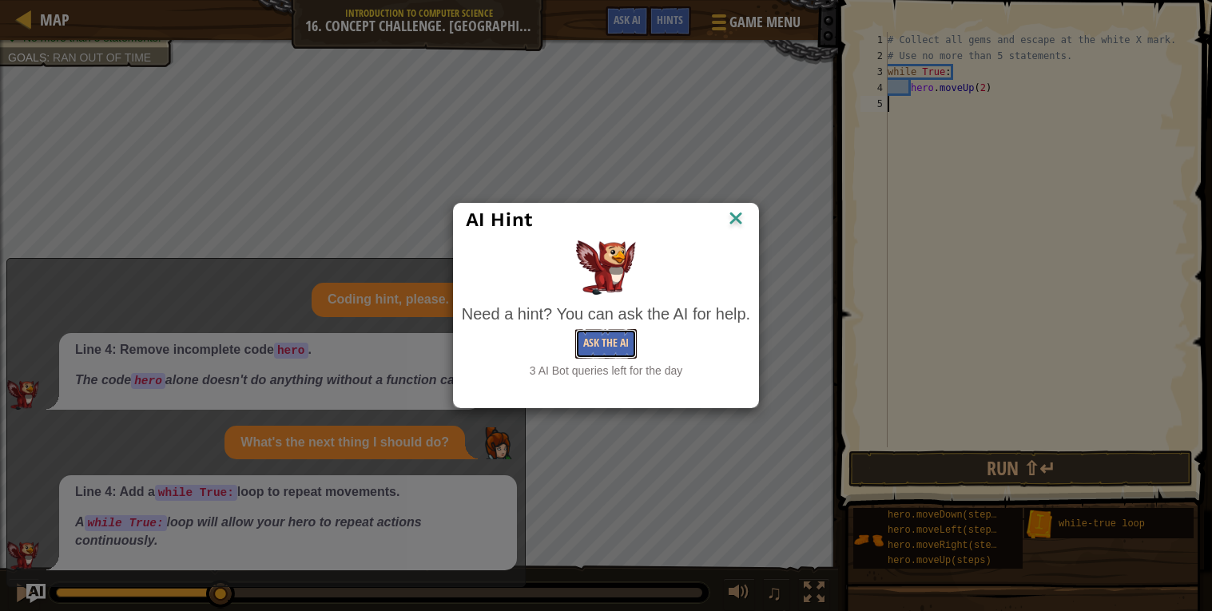
click at [611, 330] on button "Ask the AI" at bounding box center [606, 344] width 62 height 30
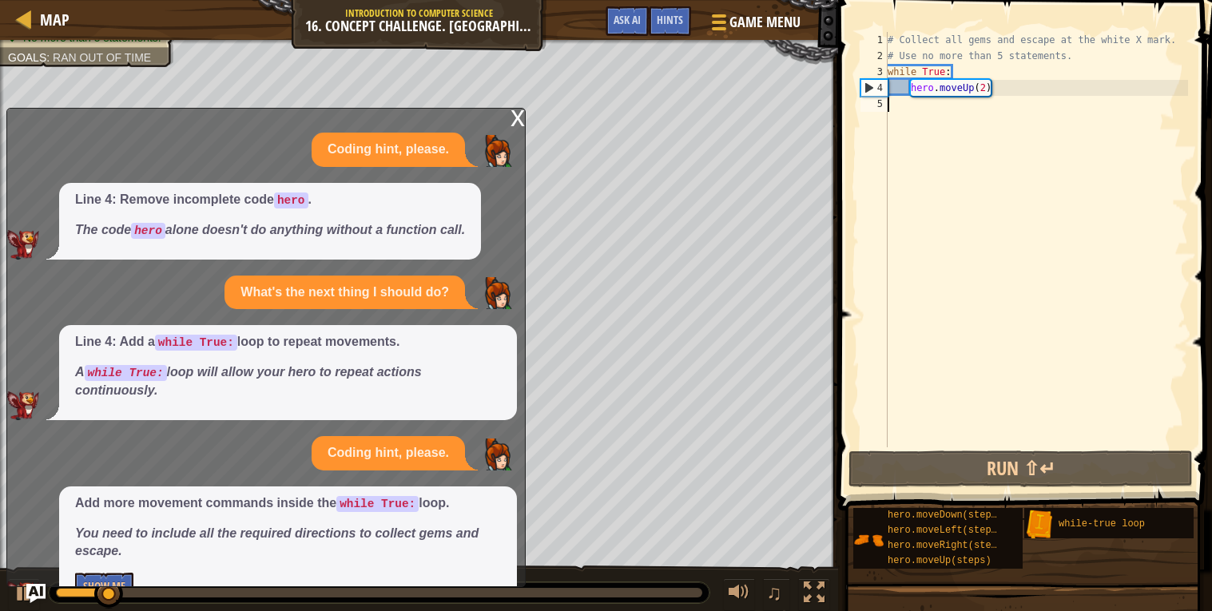
scroll to position [39, 0]
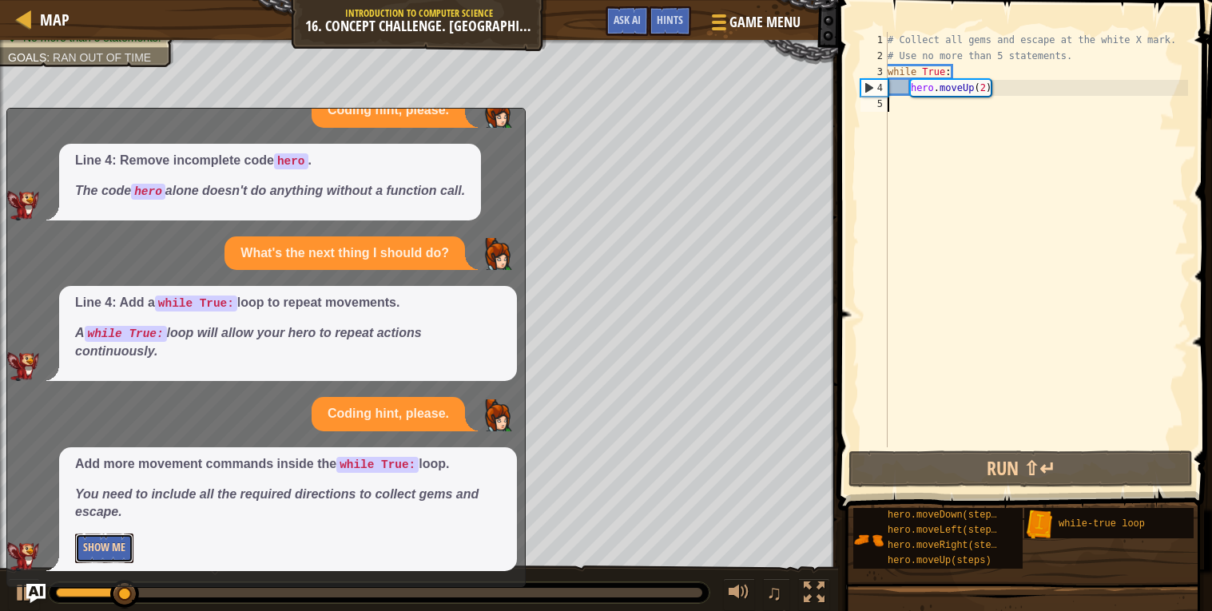
click at [110, 551] on button "Show Me" at bounding box center [104, 549] width 58 height 30
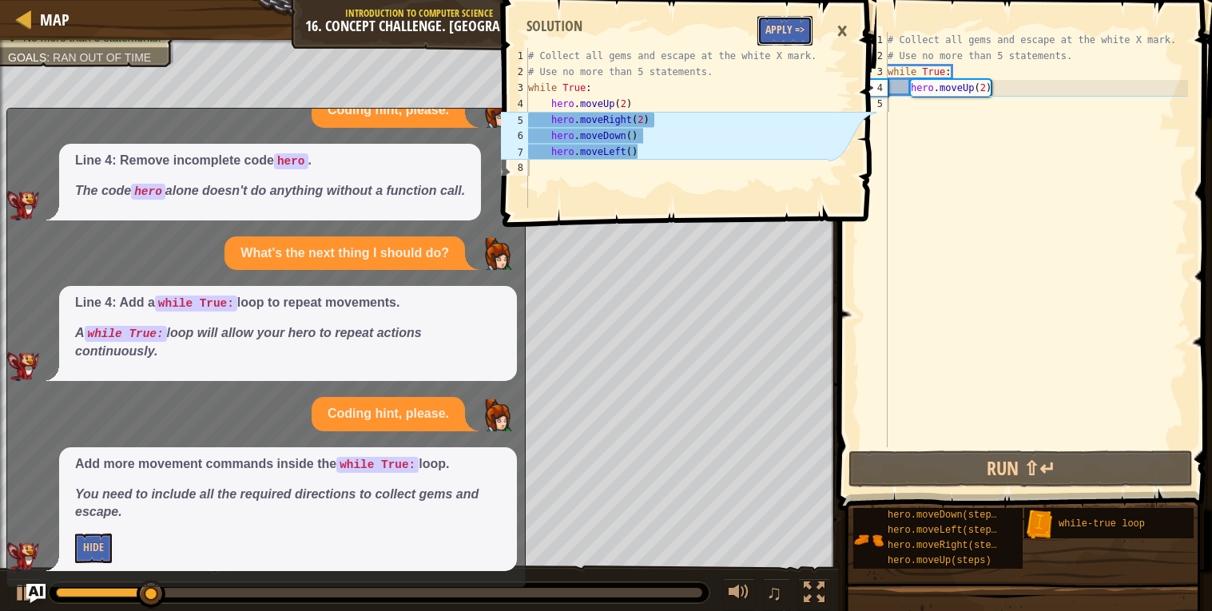
click at [788, 39] on button "Apply =>" at bounding box center [784, 31] width 55 height 30
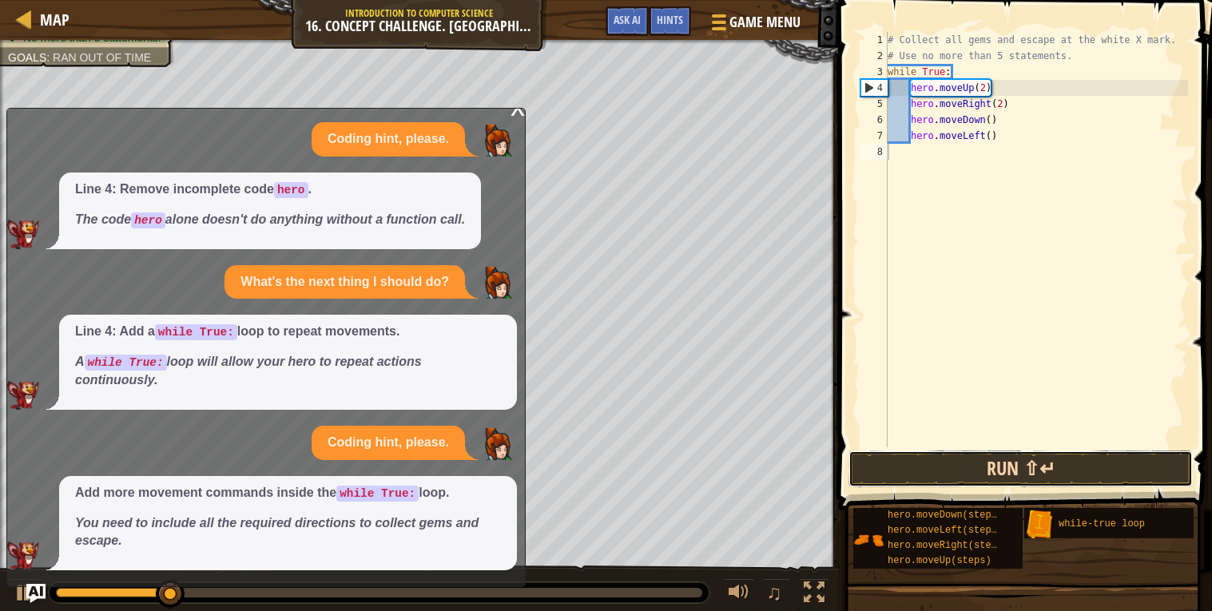
click at [1028, 457] on button "Run ⇧↵" at bounding box center [1021, 469] width 344 height 37
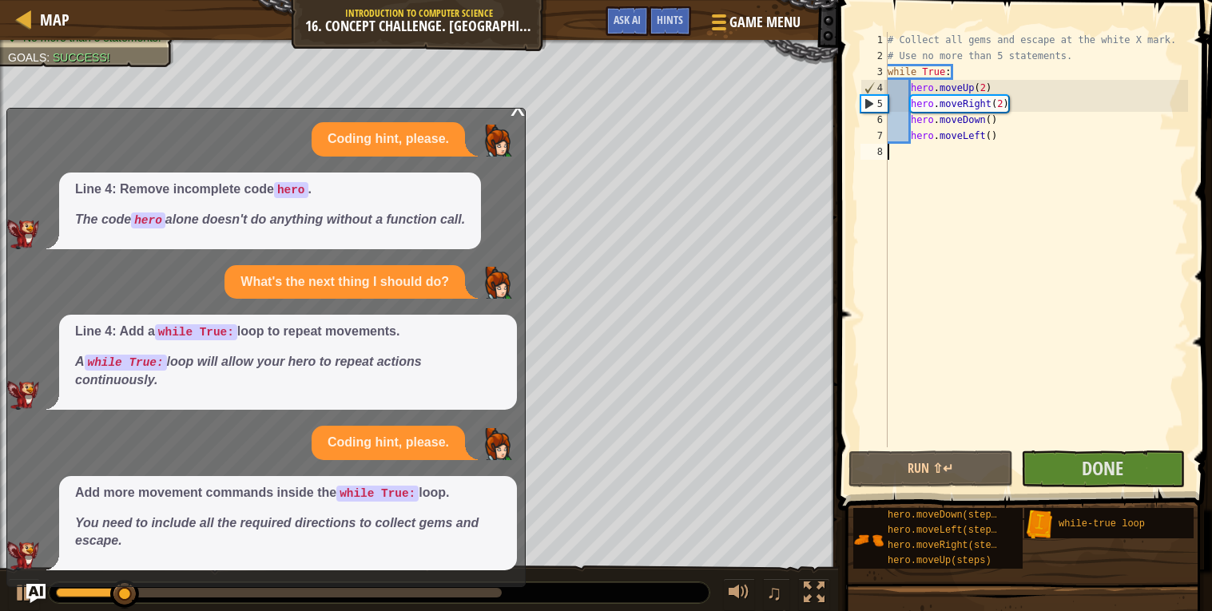
click at [513, 114] on div "x" at bounding box center [518, 106] width 14 height 16
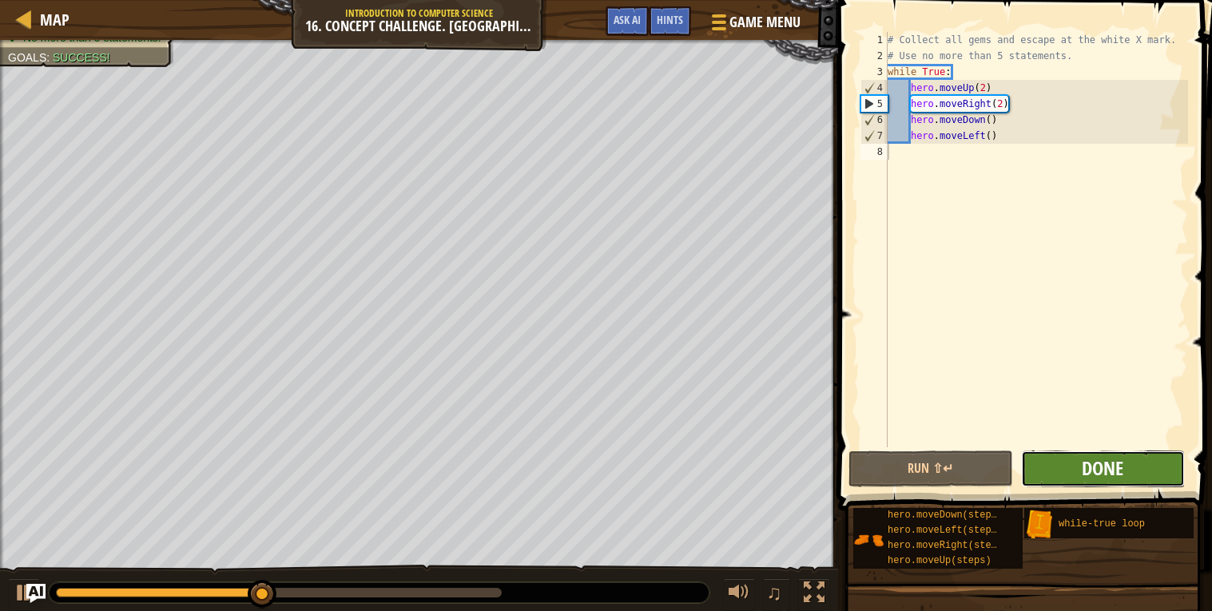
click at [1108, 478] on span "Done" at bounding box center [1103, 468] width 42 height 26
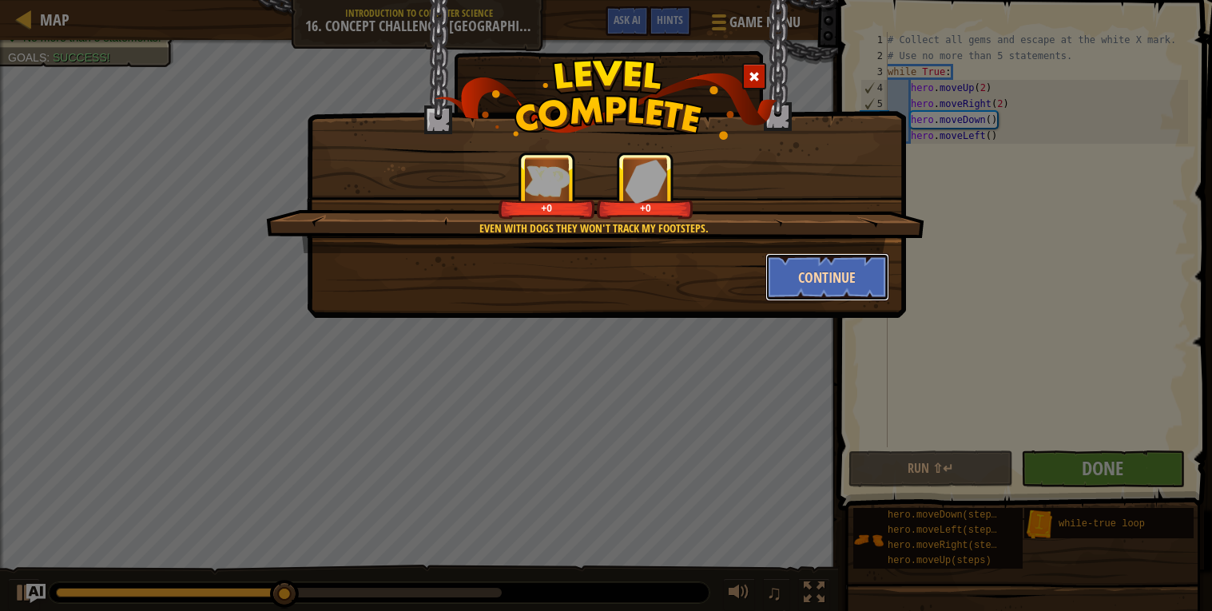
click at [824, 279] on button "Continue" at bounding box center [827, 277] width 124 height 48
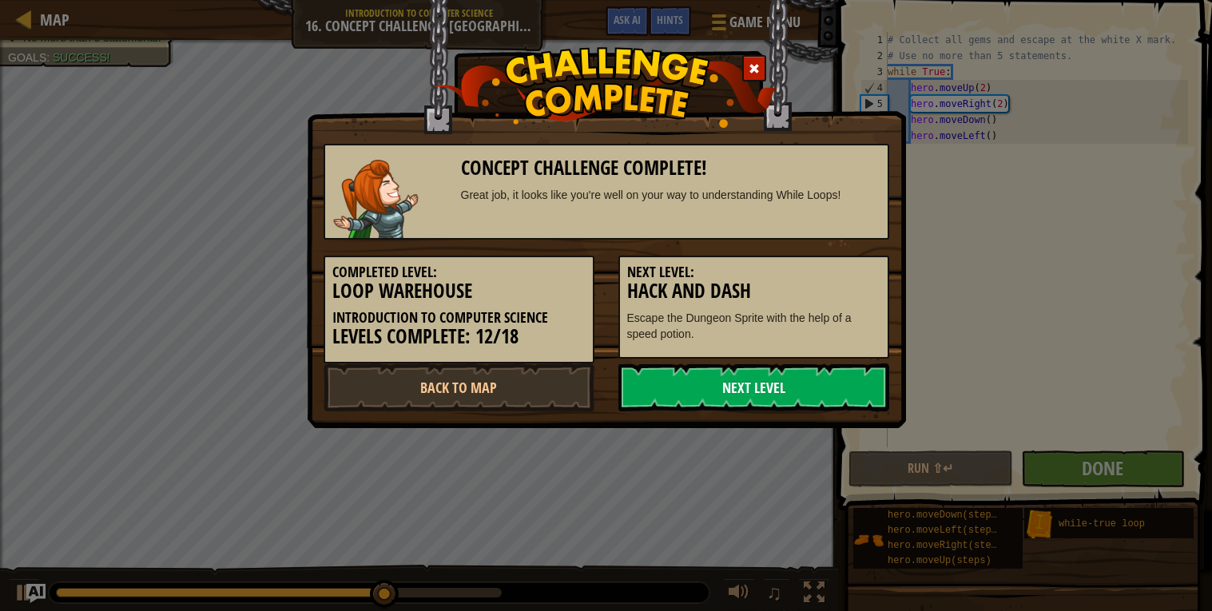
click at [726, 389] on link "Next Level" at bounding box center [753, 388] width 271 height 48
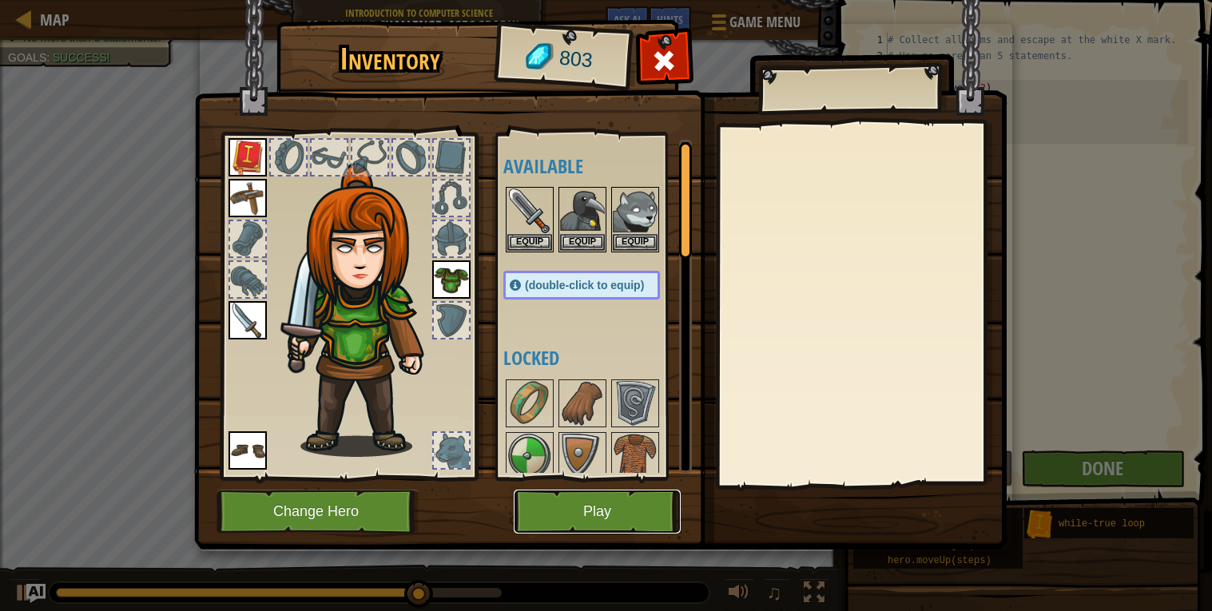
click at [606, 522] on button "Play" at bounding box center [597, 512] width 167 height 44
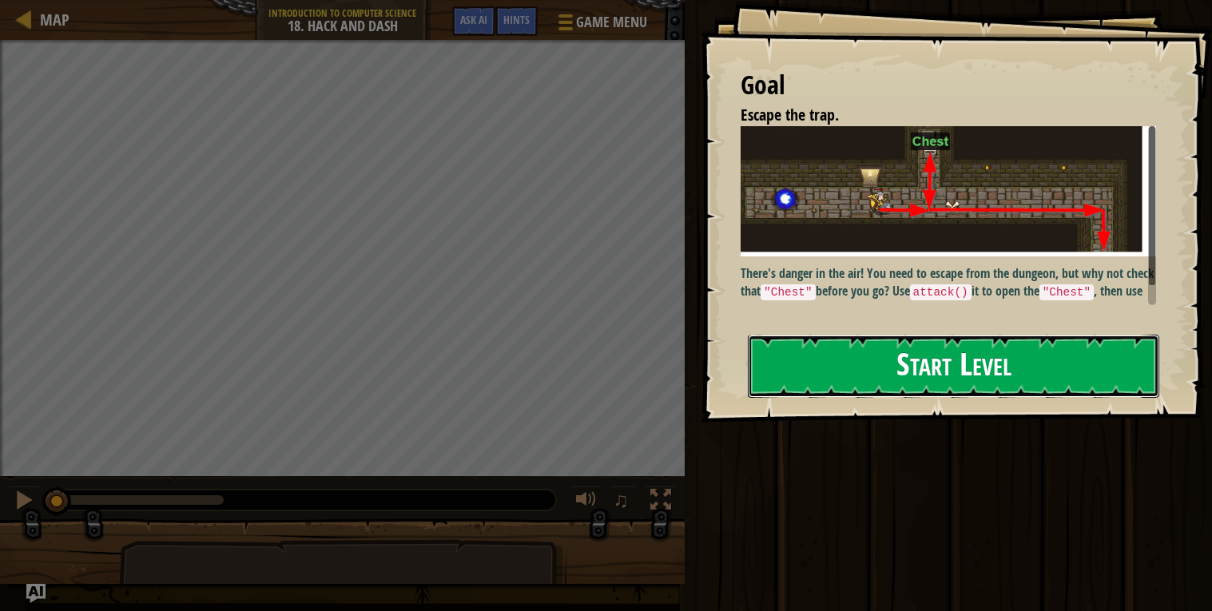
click at [901, 345] on button "Start Level" at bounding box center [954, 366] width 412 height 63
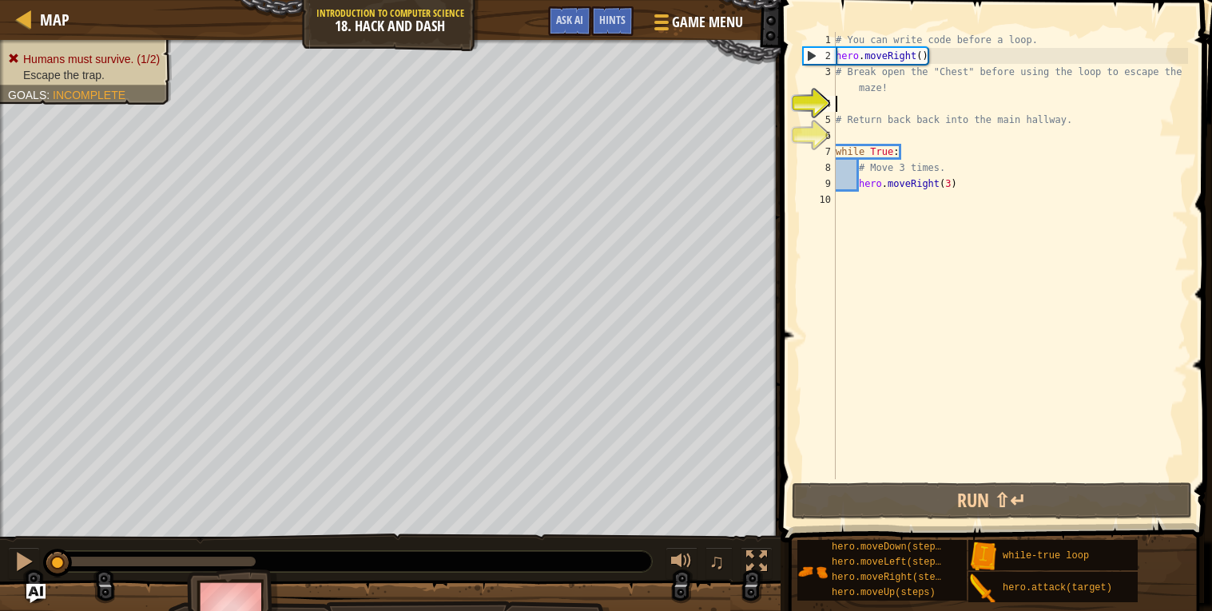
click at [969, 177] on div "# You can write code before a loop. hero . moveRight ( ) # Break open the "Ches…" at bounding box center [1011, 271] width 356 height 479
type textarea "hero.moveRight()"
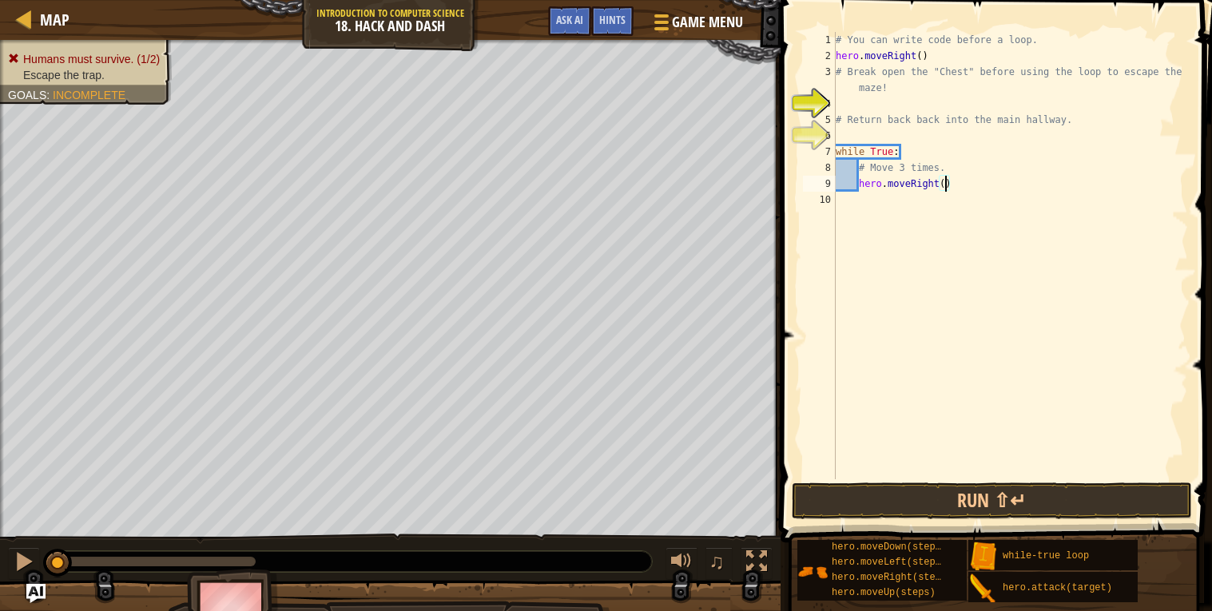
click at [953, 192] on div "# You can write code before a loop. hero . moveRight ( ) # Break open the "Ches…" at bounding box center [1011, 271] width 356 height 479
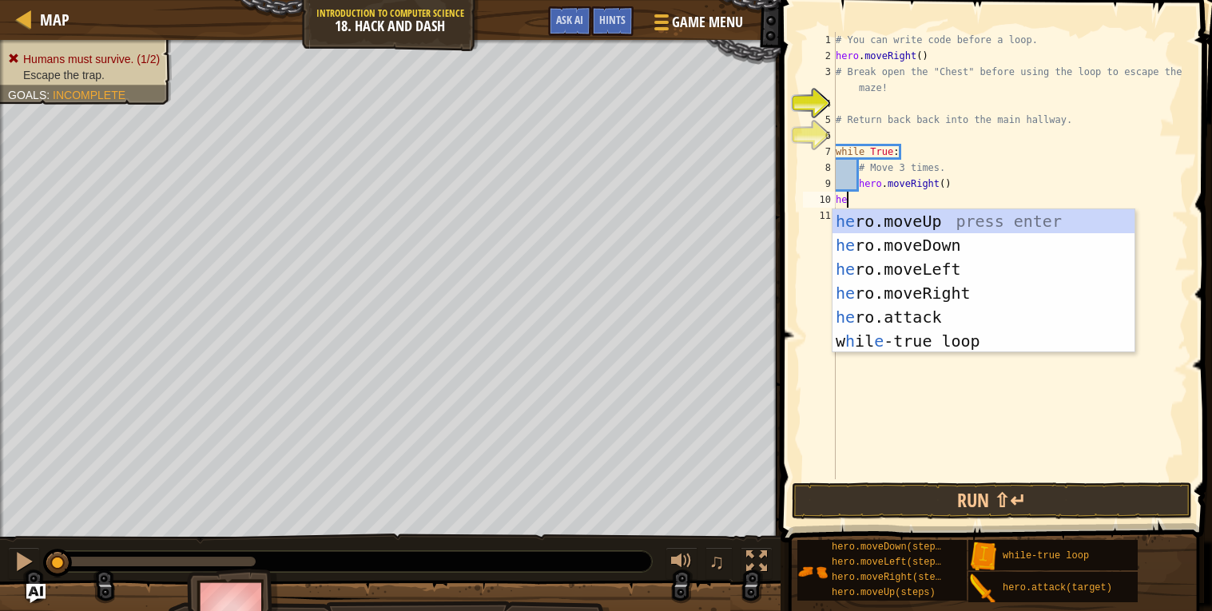
scroll to position [6, 1]
type textarea "hero"
click at [984, 225] on div "hero .moveUp press enter hero .moveDown press enter hero .moveLeft press enter …" at bounding box center [984, 305] width 302 height 192
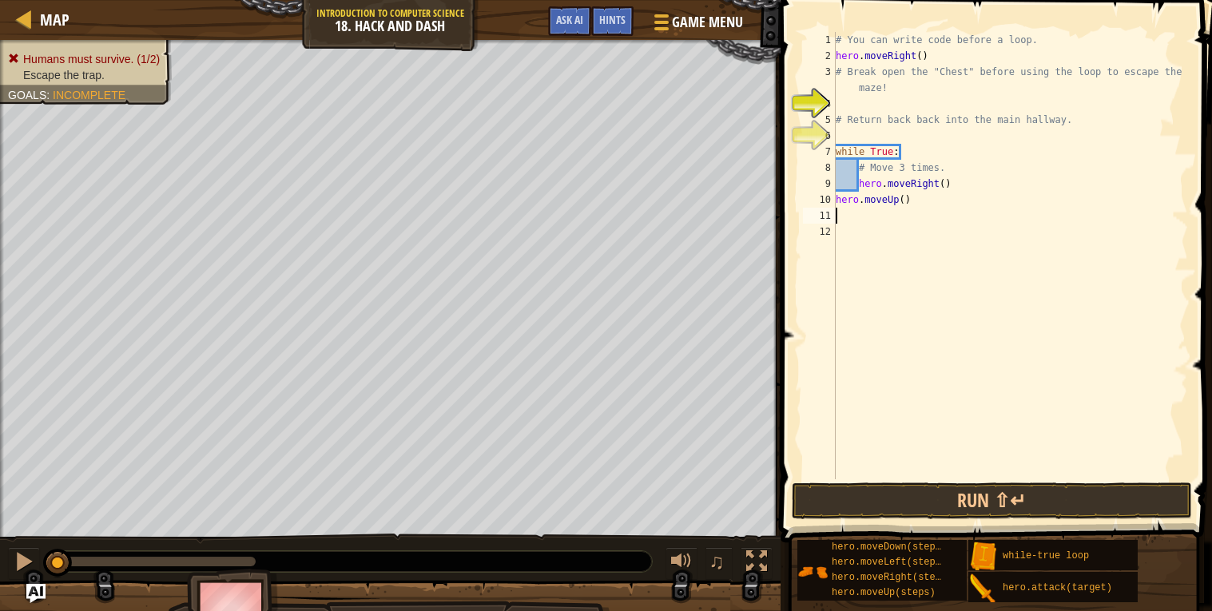
scroll to position [6, 0]
click at [956, 489] on button "Run ⇧↵" at bounding box center [992, 501] width 400 height 37
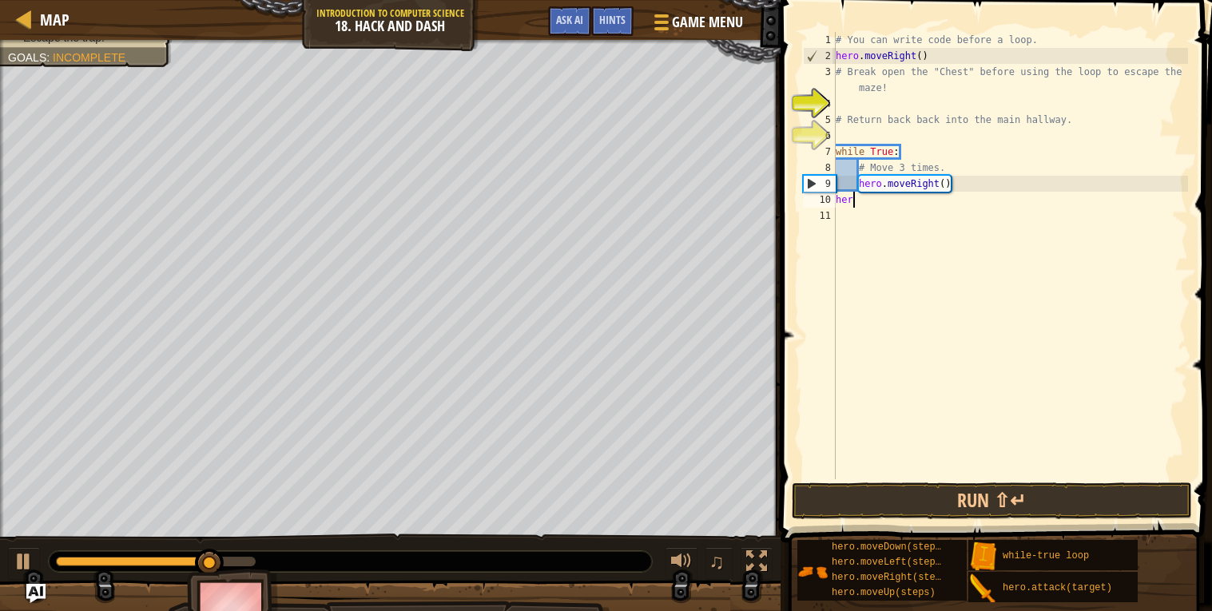
type textarea "h"
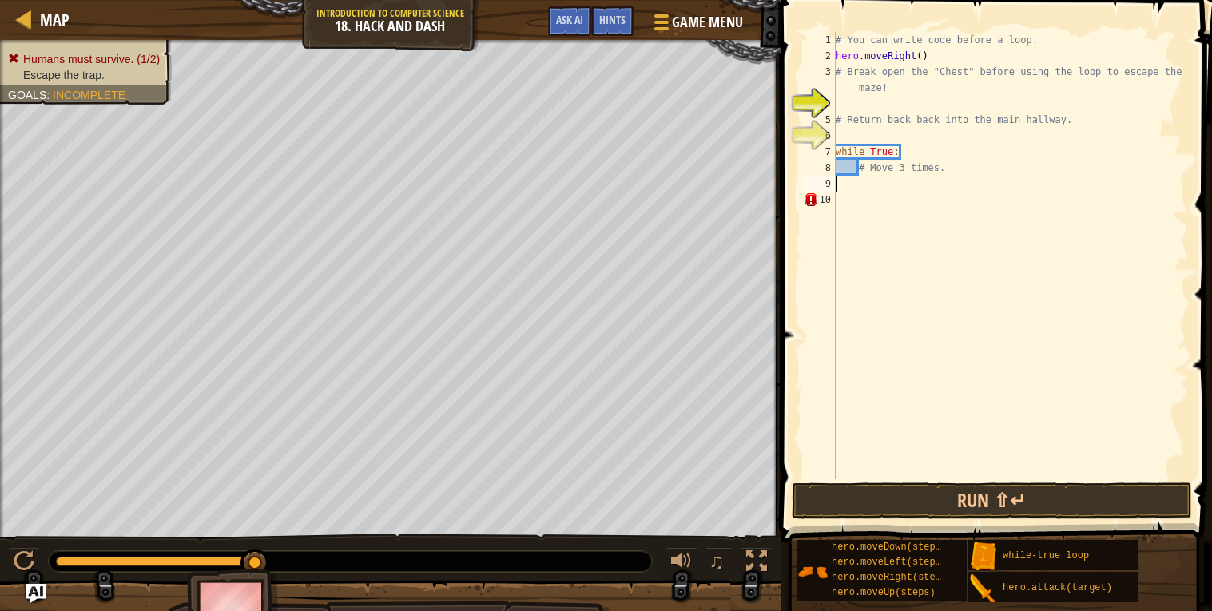
click at [899, 150] on div "# You can write code before a loop. hero . moveRight ( ) # Break open the "Ches…" at bounding box center [1011, 271] width 356 height 479
type textarea "w"
